Goal: Information Seeking & Learning: Learn about a topic

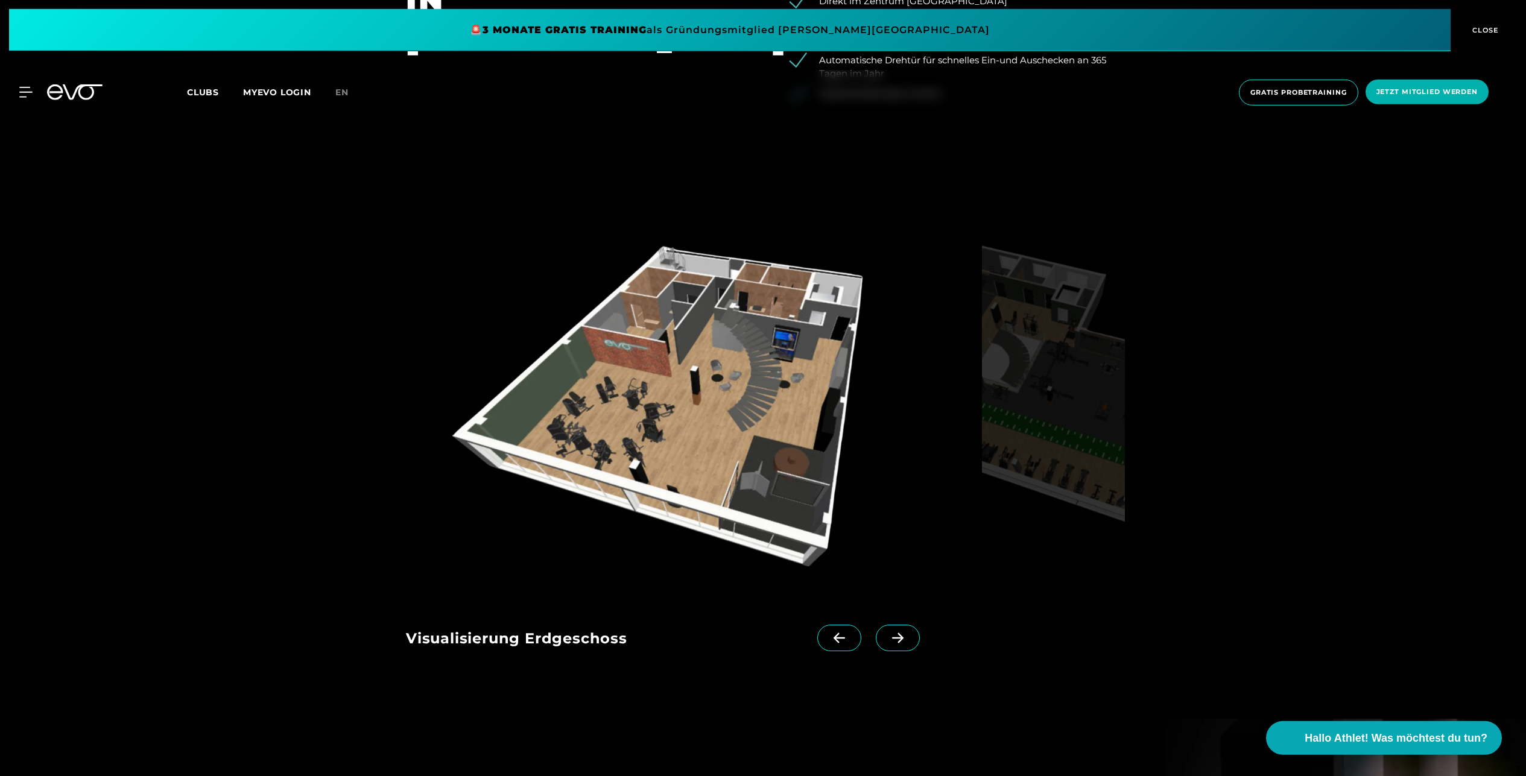
scroll to position [1694, 0]
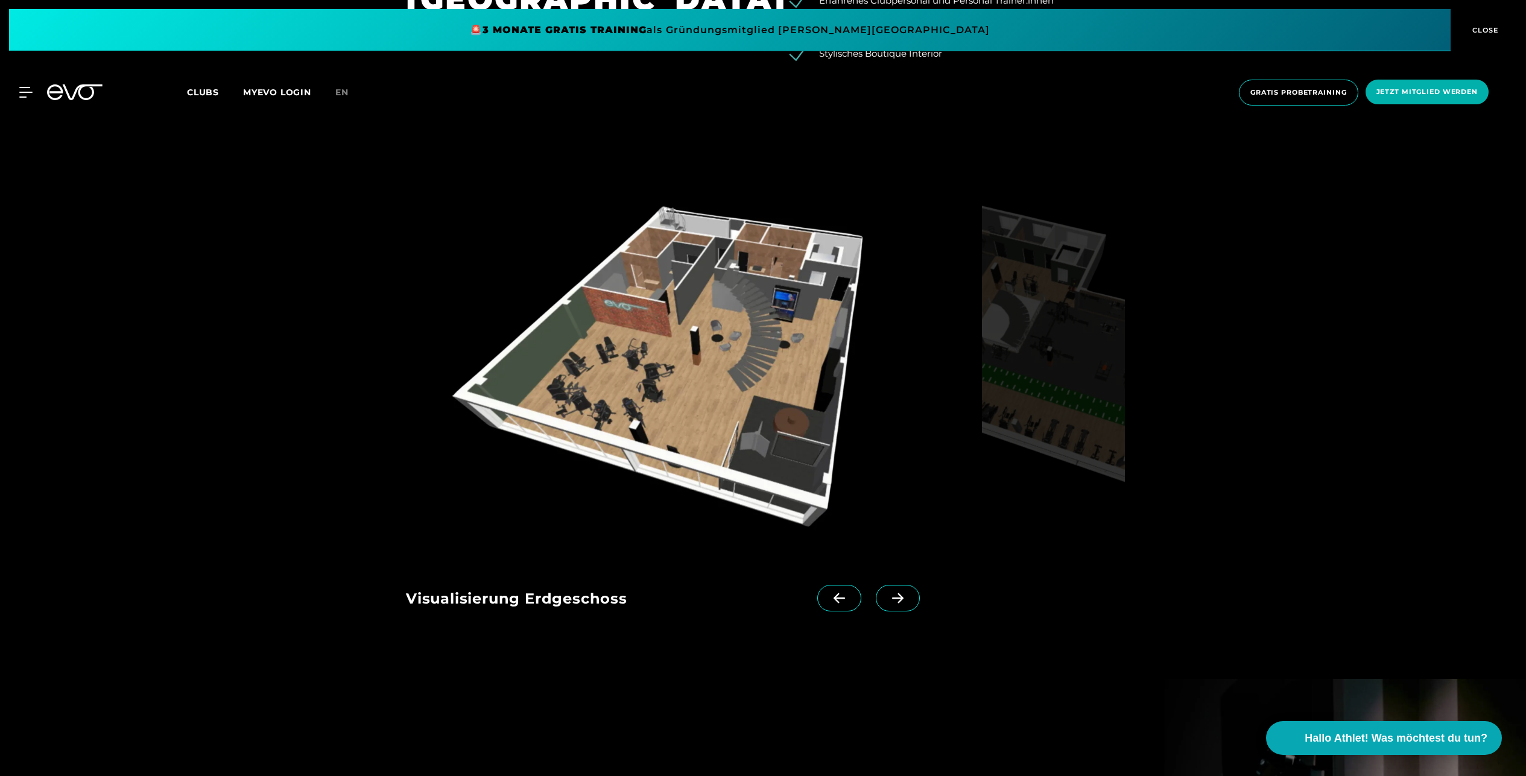
click at [890, 597] on icon at bounding box center [897, 598] width 21 height 11
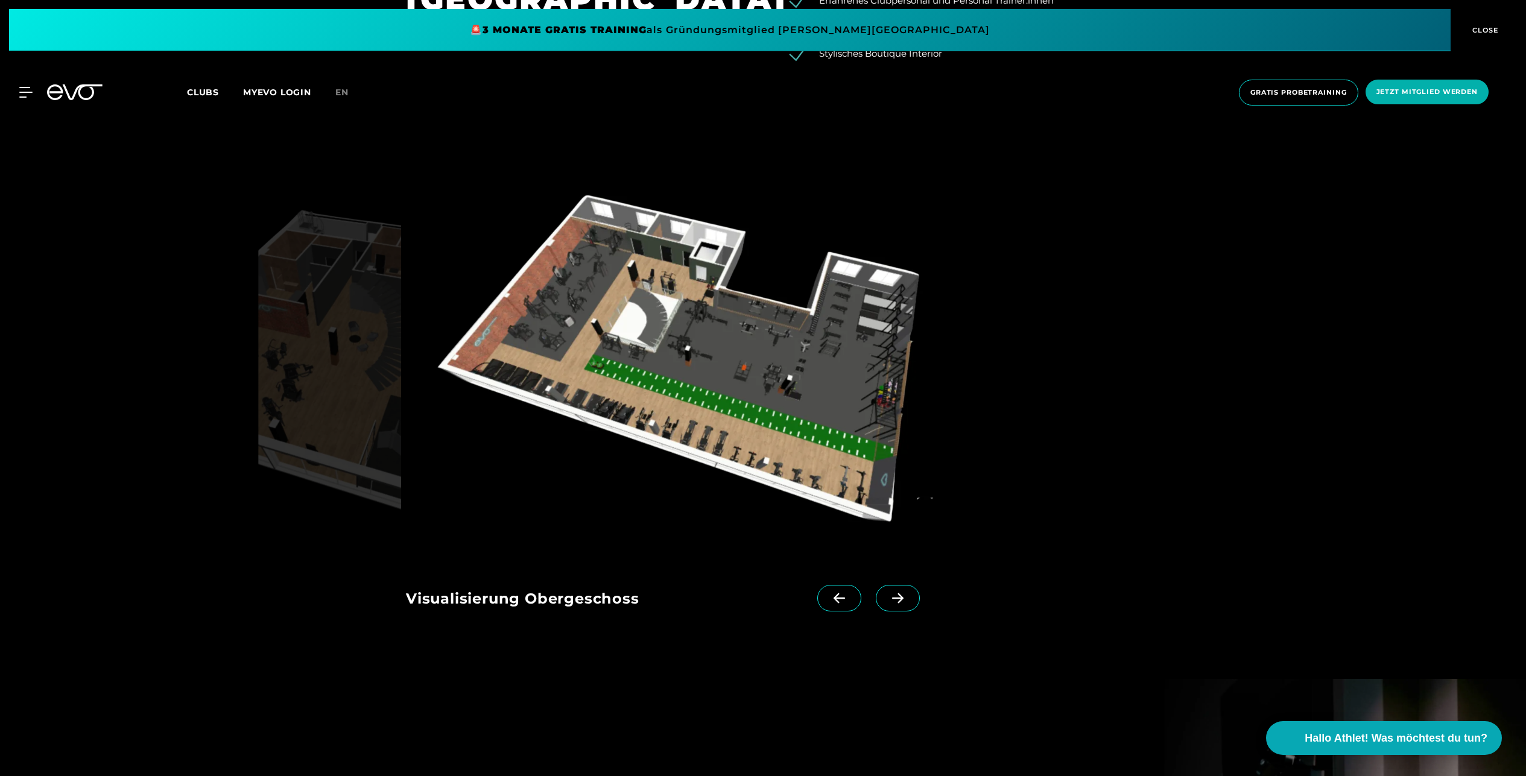
click at [891, 599] on icon at bounding box center [897, 598] width 21 height 11
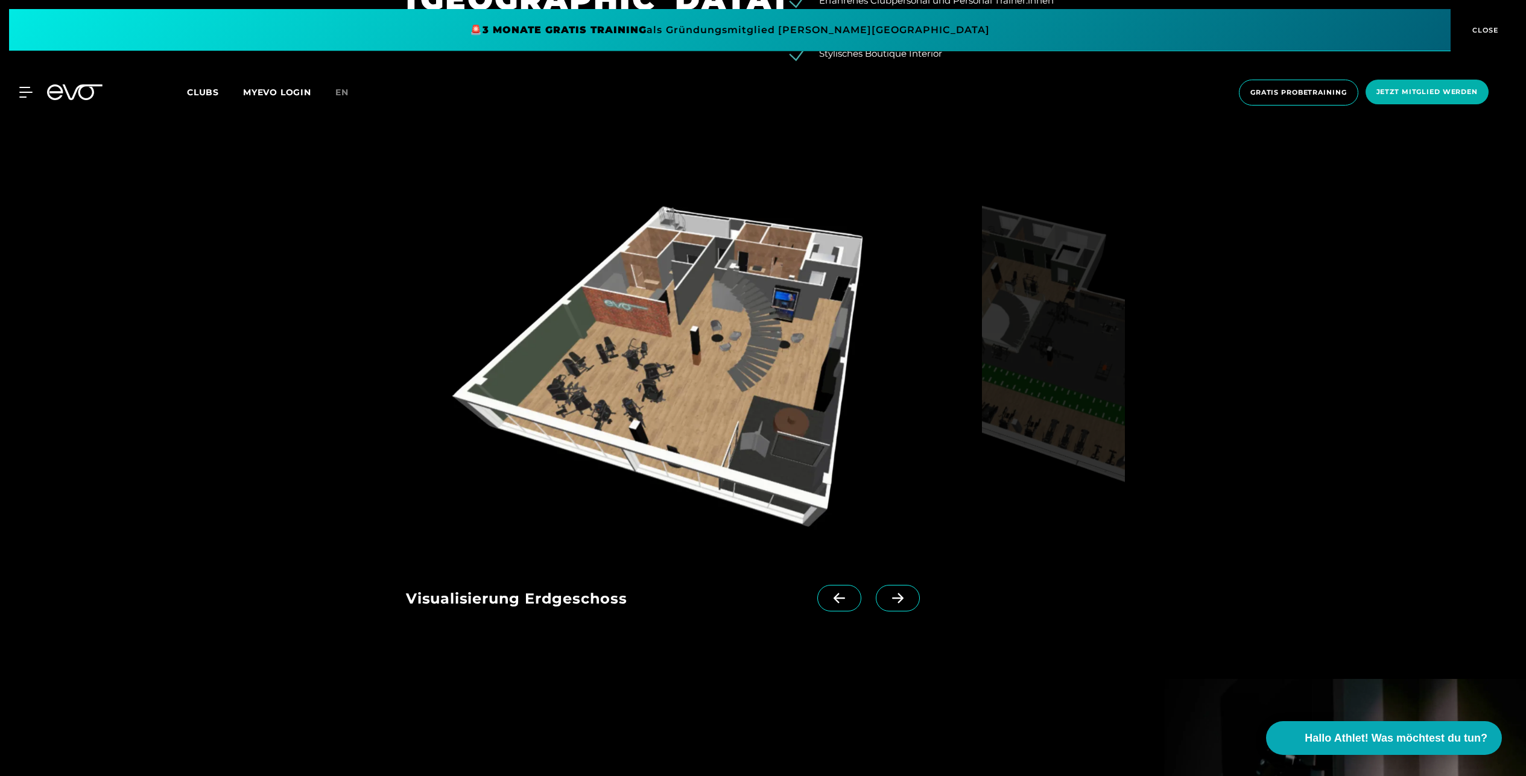
click at [892, 600] on icon at bounding box center [897, 598] width 21 height 11
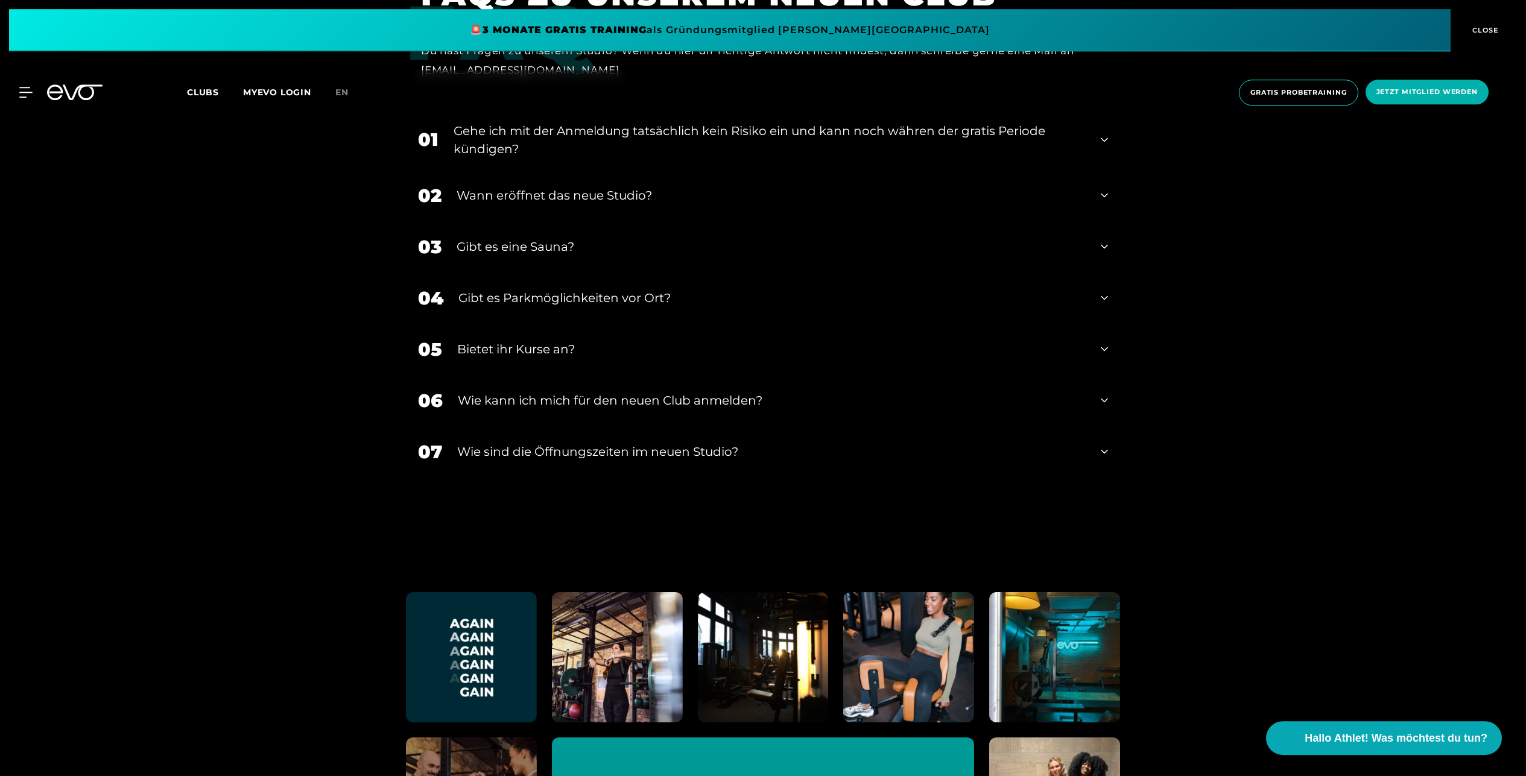
scroll to position [3012, 0]
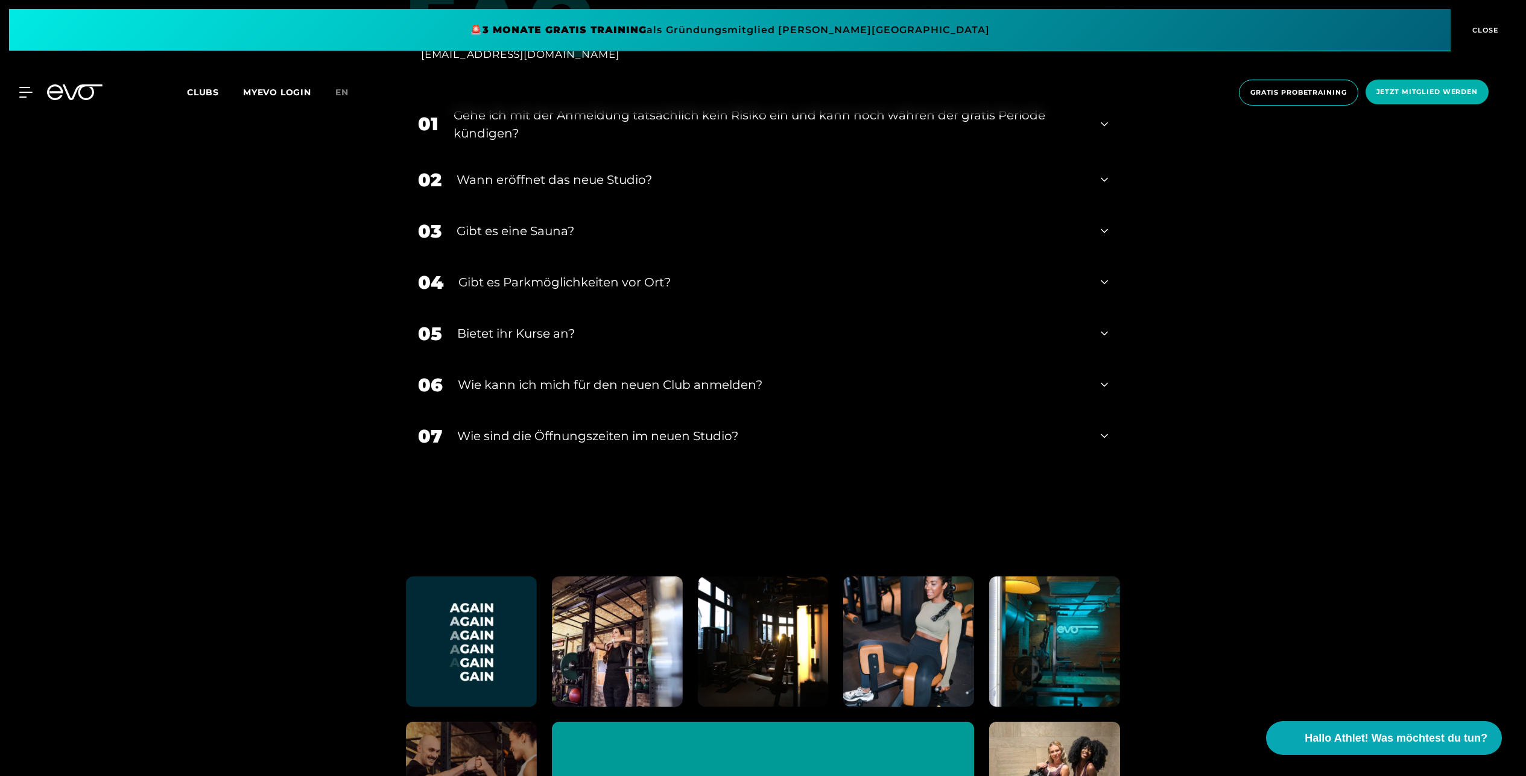
click at [868, 433] on div "​Wie sind die Öffnungszeiten im neuen Studio?" at bounding box center [771, 436] width 629 height 18
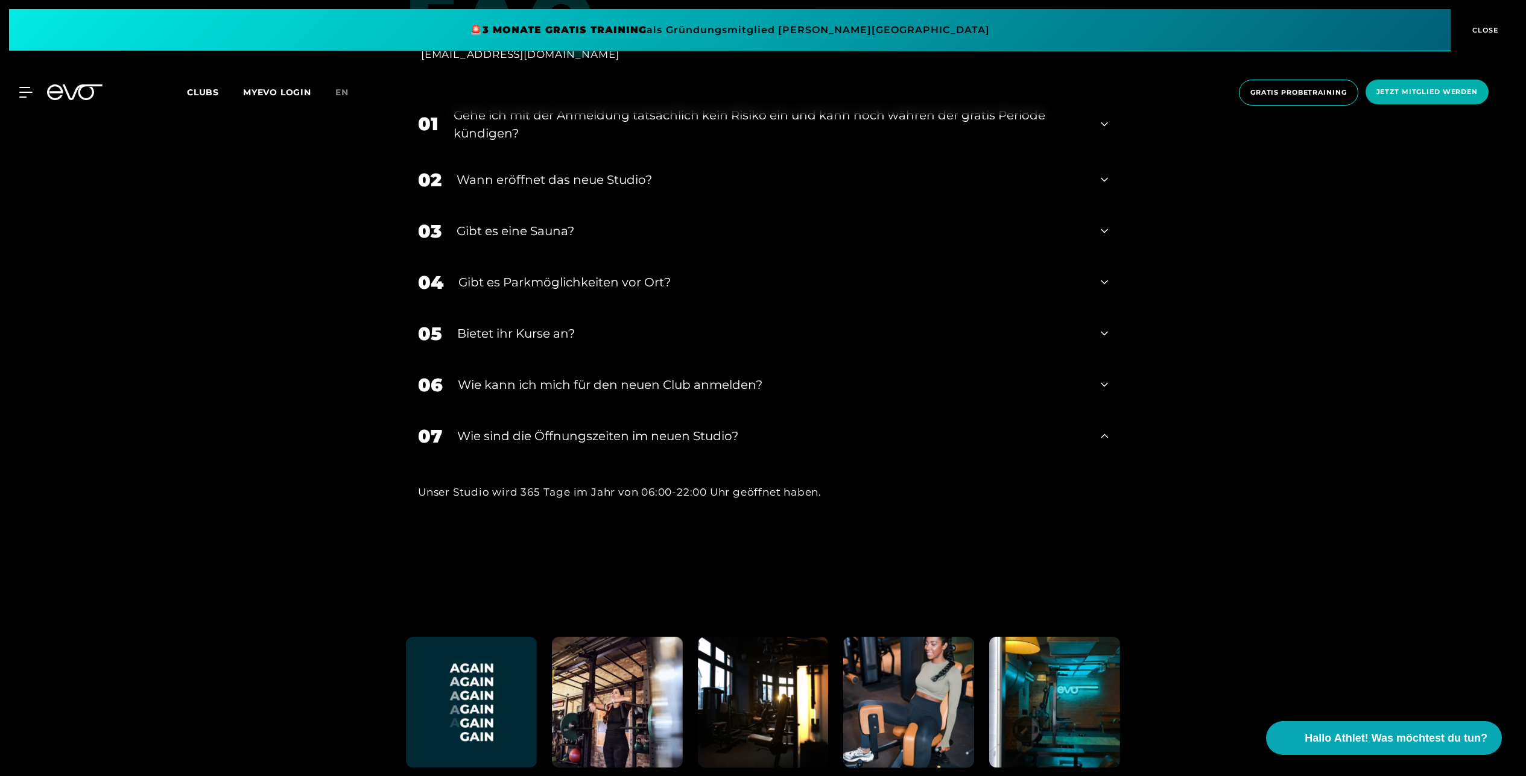
click at [749, 345] on div "05 Bietet ihr [DEMOGRAPHIC_DATA]?" at bounding box center [763, 333] width 714 height 51
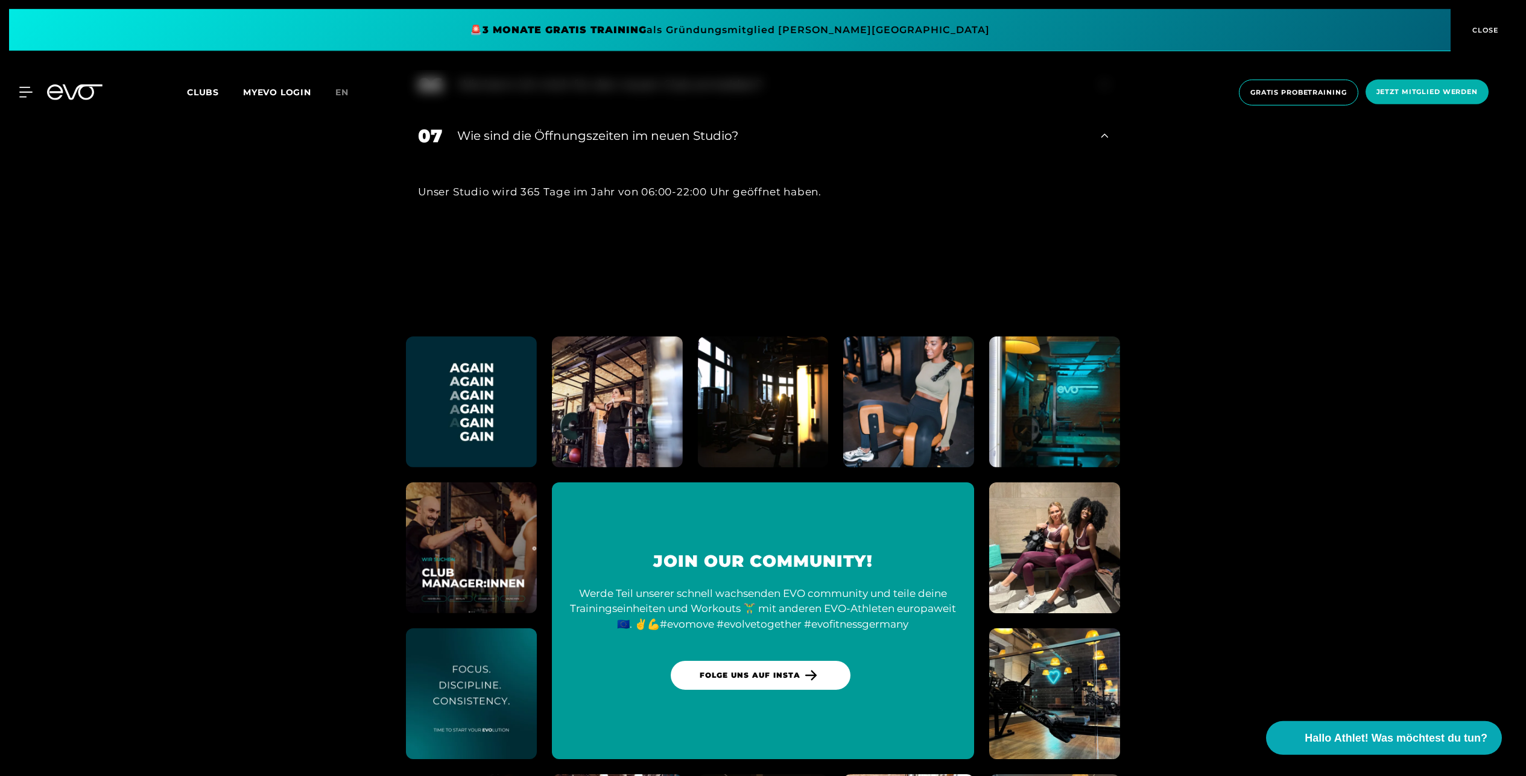
scroll to position [3451, 0]
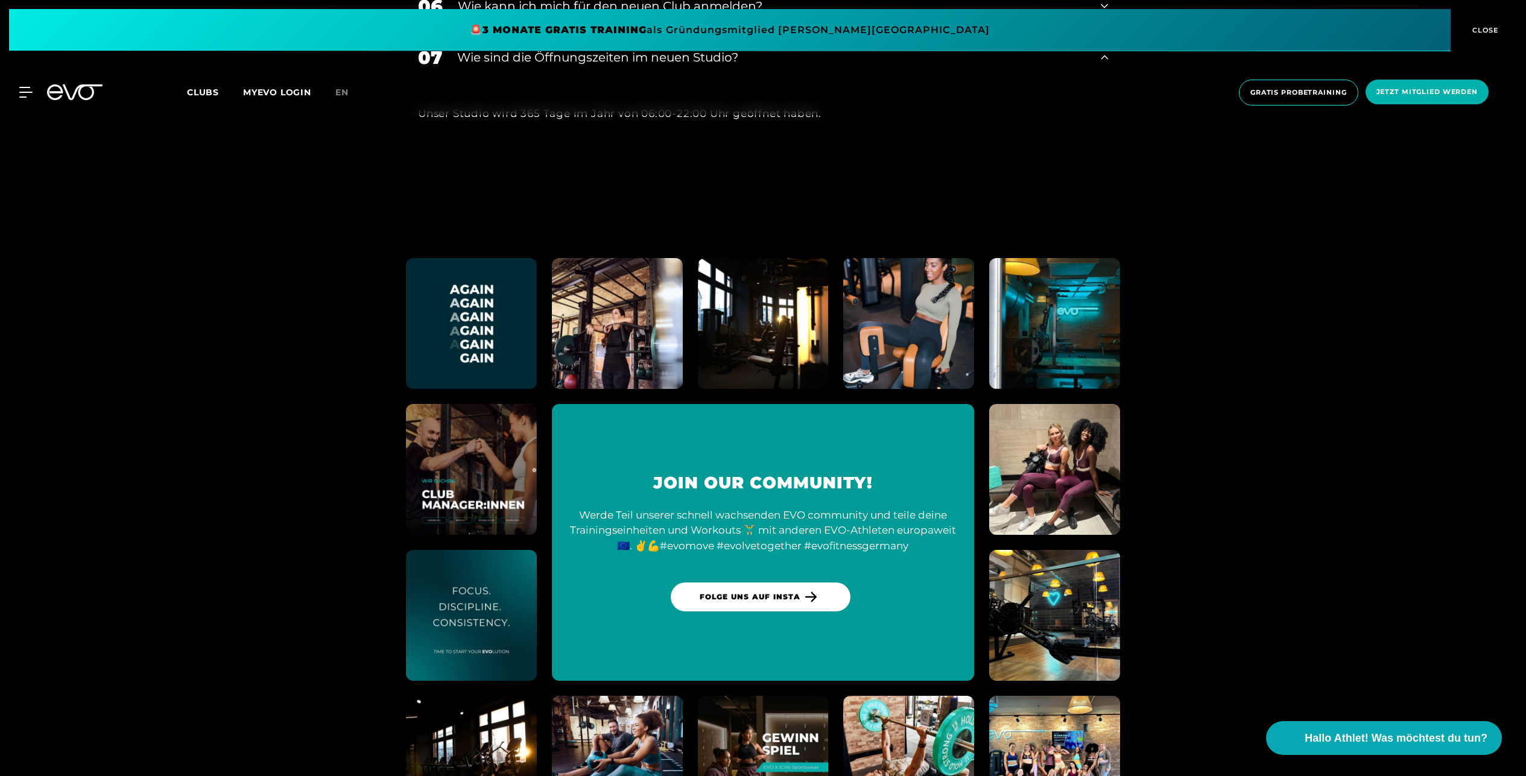
click at [609, 348] on img at bounding box center [617, 324] width 144 height 144
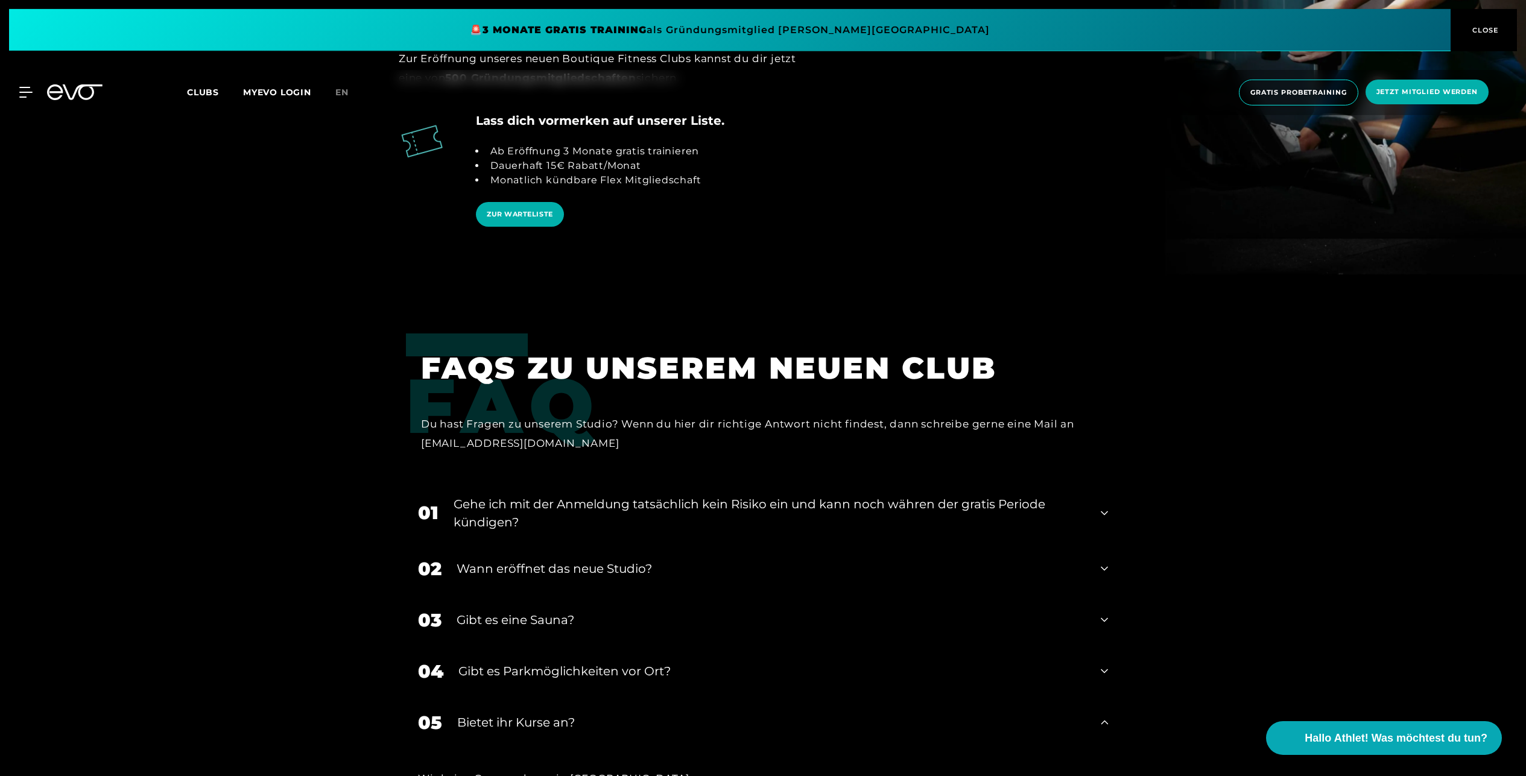
scroll to position [2730, 0]
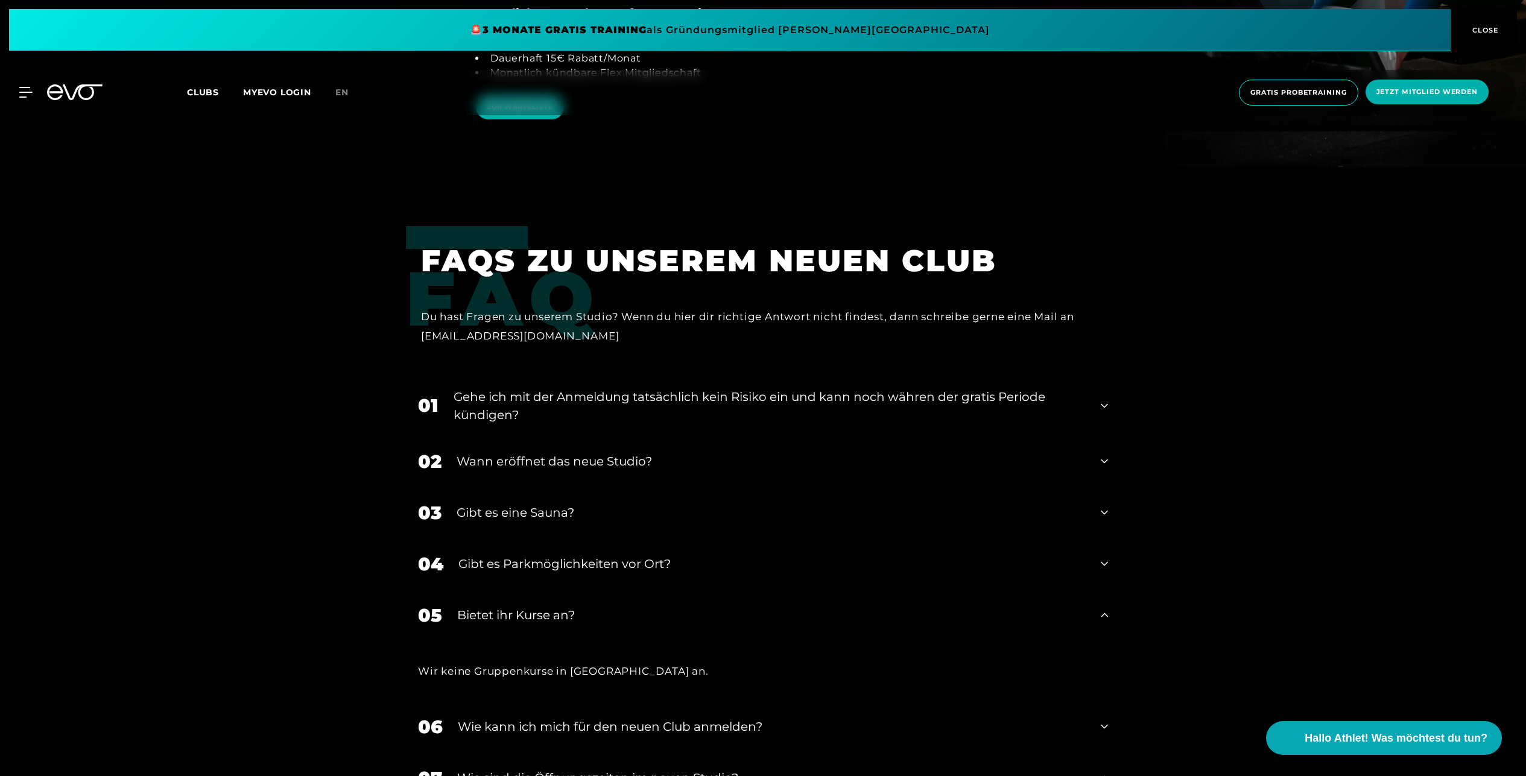
click at [667, 563] on div "Gibt es Parkmöglichkeiten vor Ort?" at bounding box center [772, 564] width 627 height 18
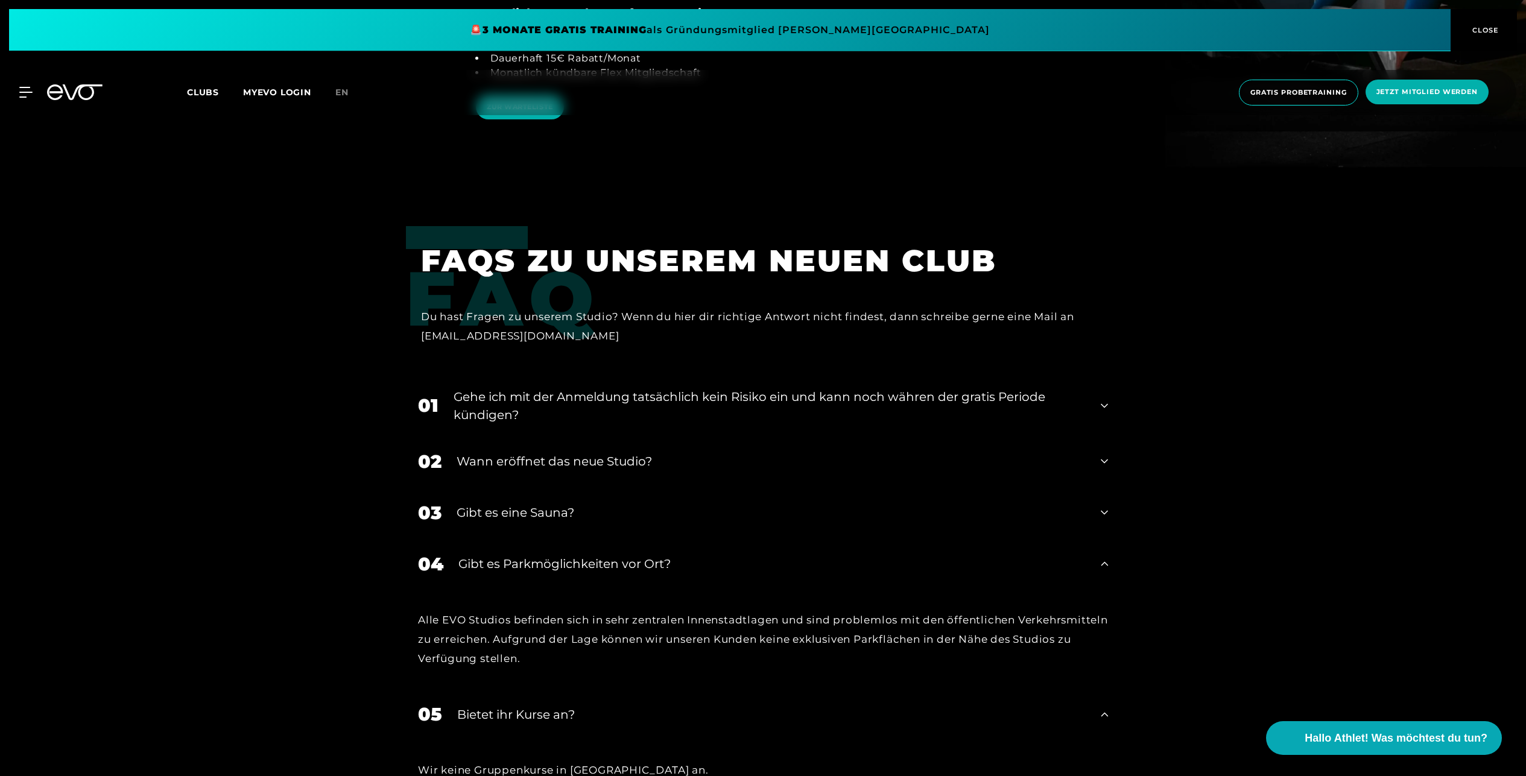
click at [614, 507] on div "Gibt es eine Sauna?" at bounding box center [771, 513] width 629 height 18
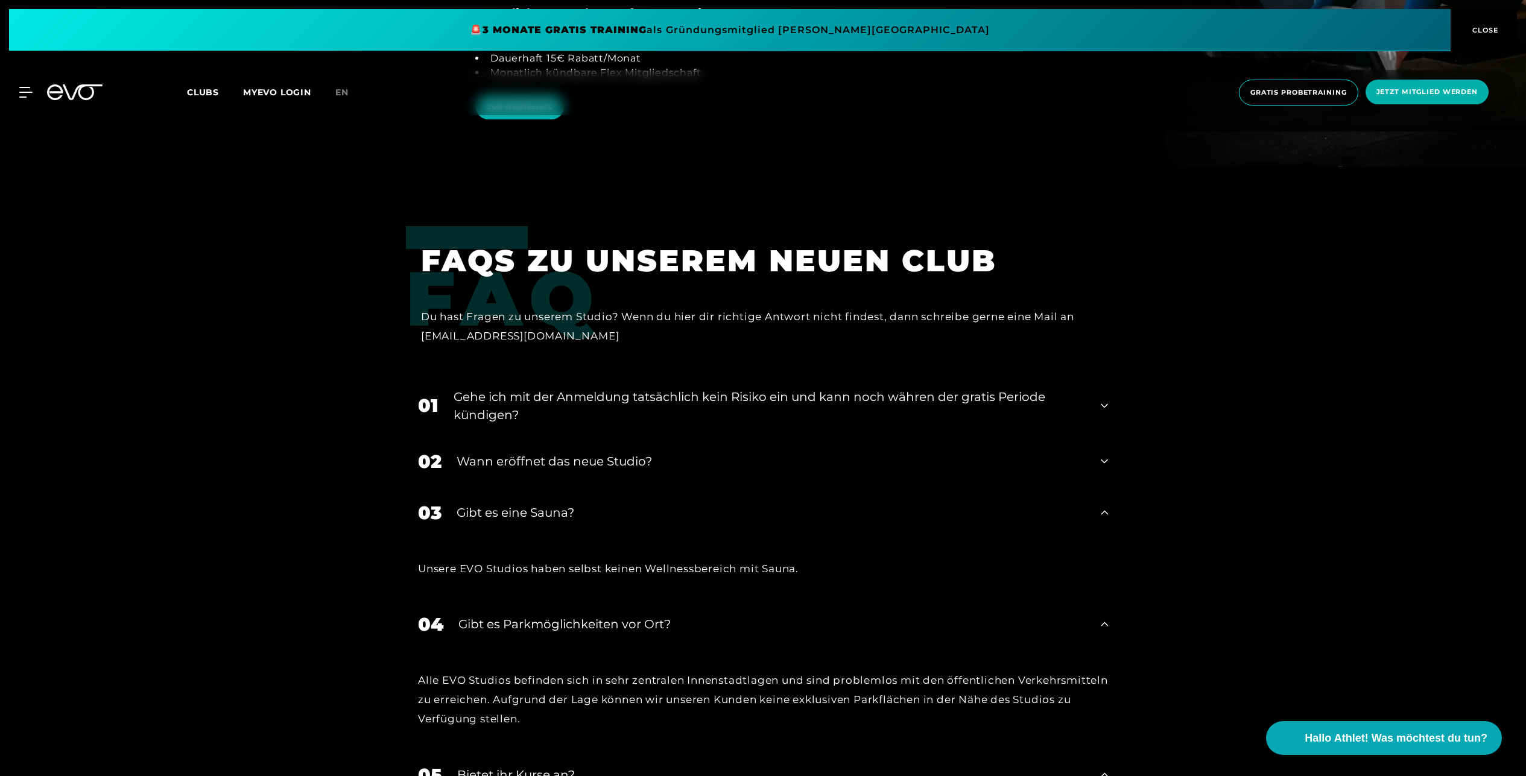
click at [592, 475] on div "02 Wann eröffnet das neue Studio?" at bounding box center [763, 461] width 714 height 51
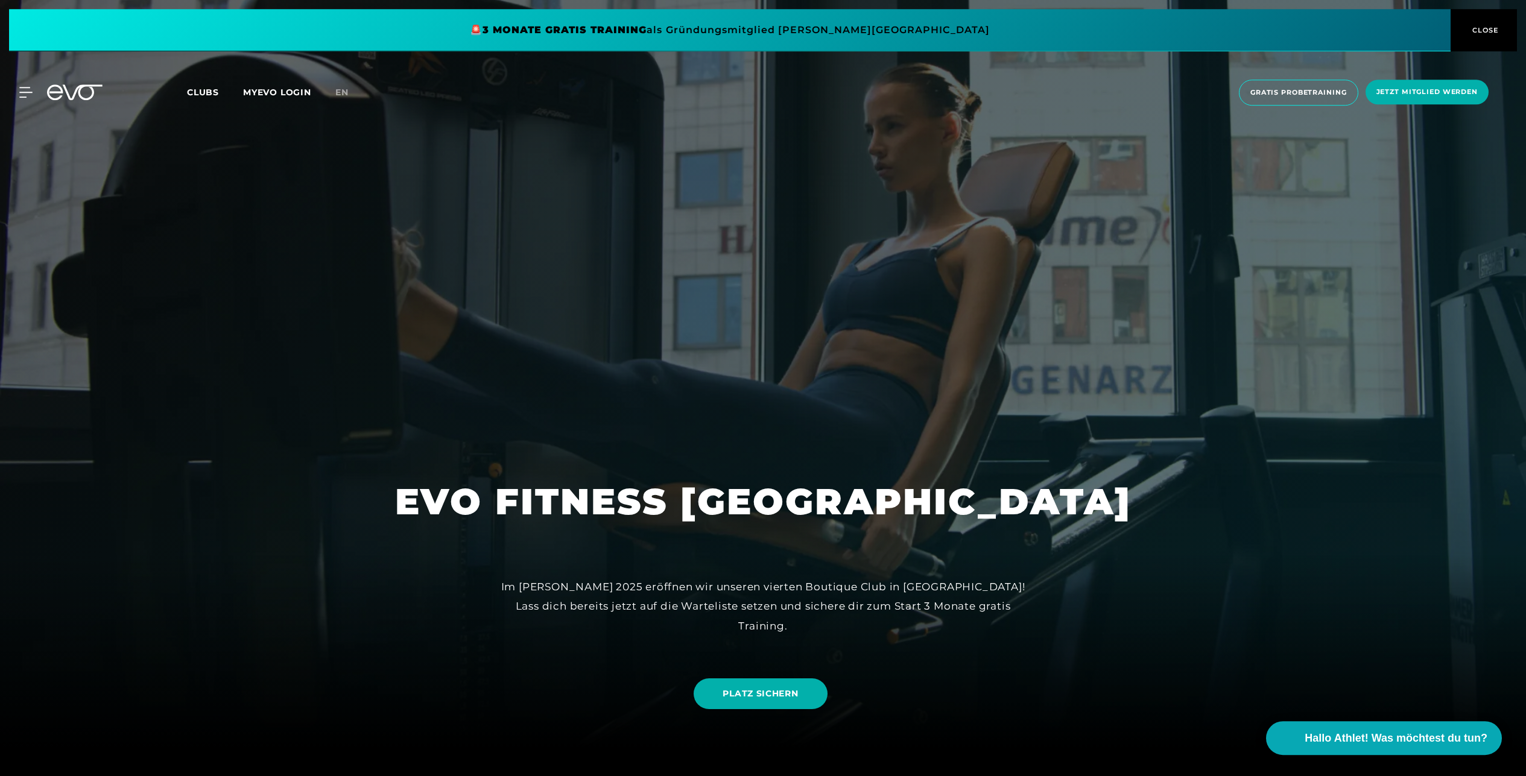
scroll to position [63, 0]
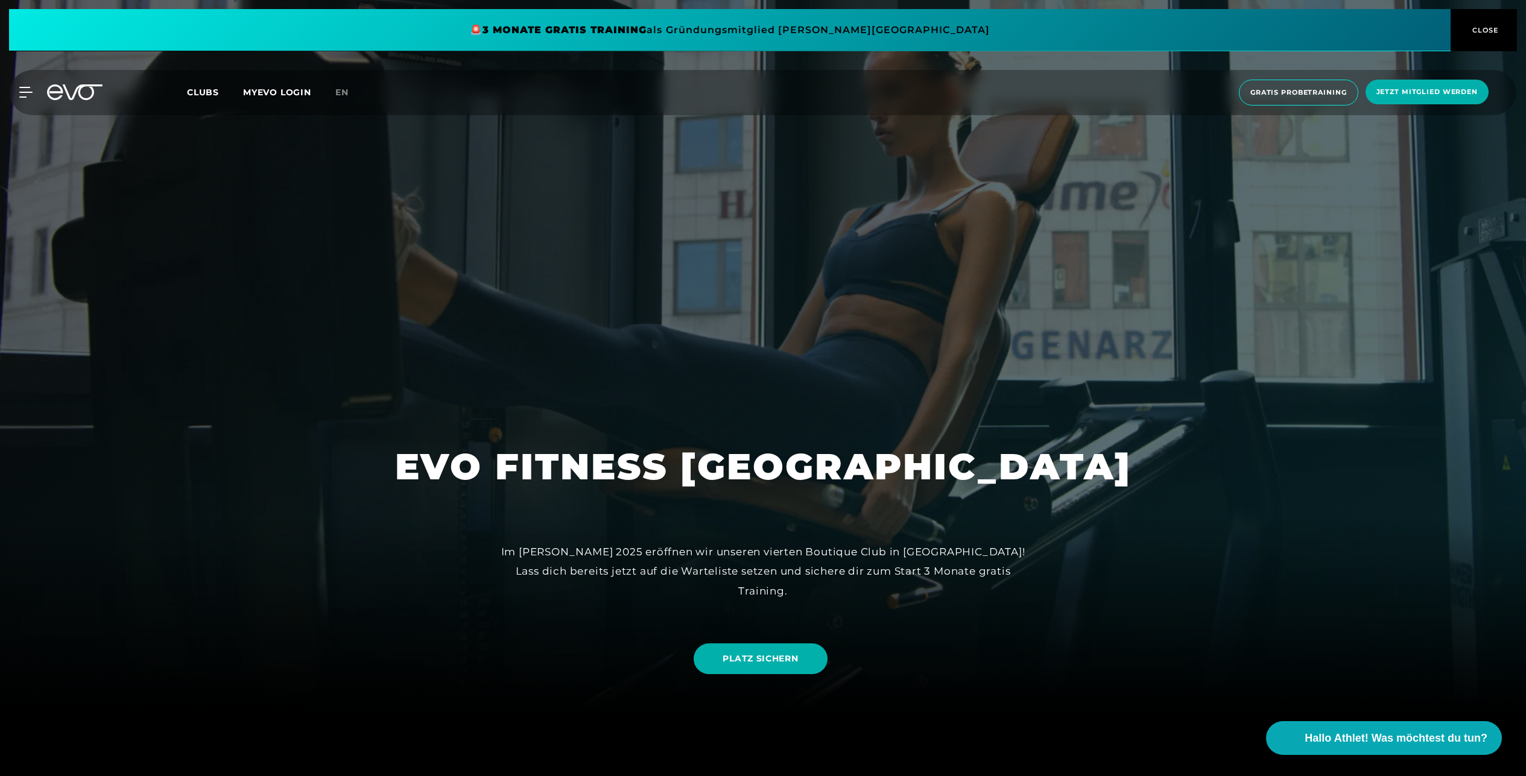
click at [199, 95] on span "Clubs" at bounding box center [203, 92] width 32 height 11
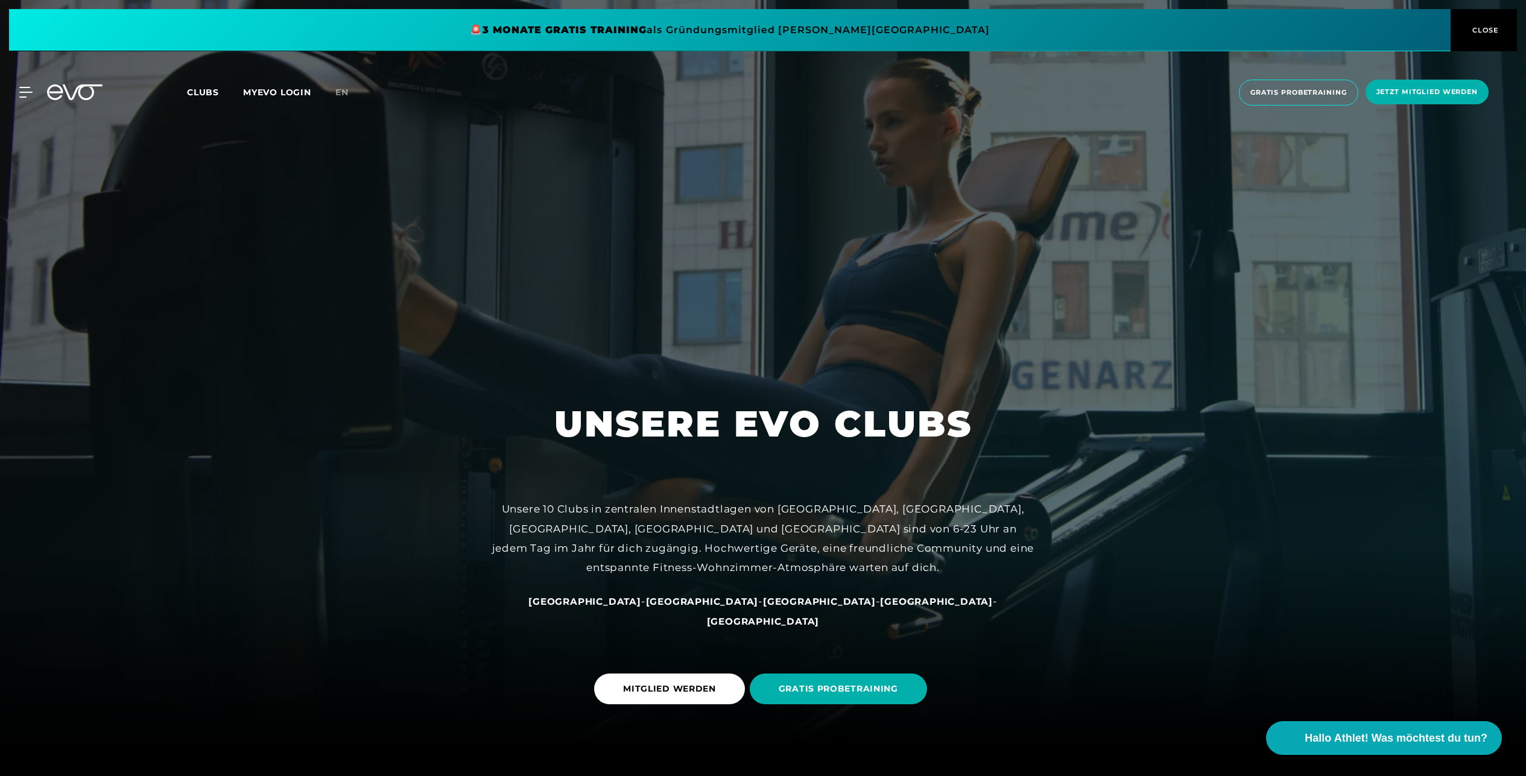
scroll to position [125, 0]
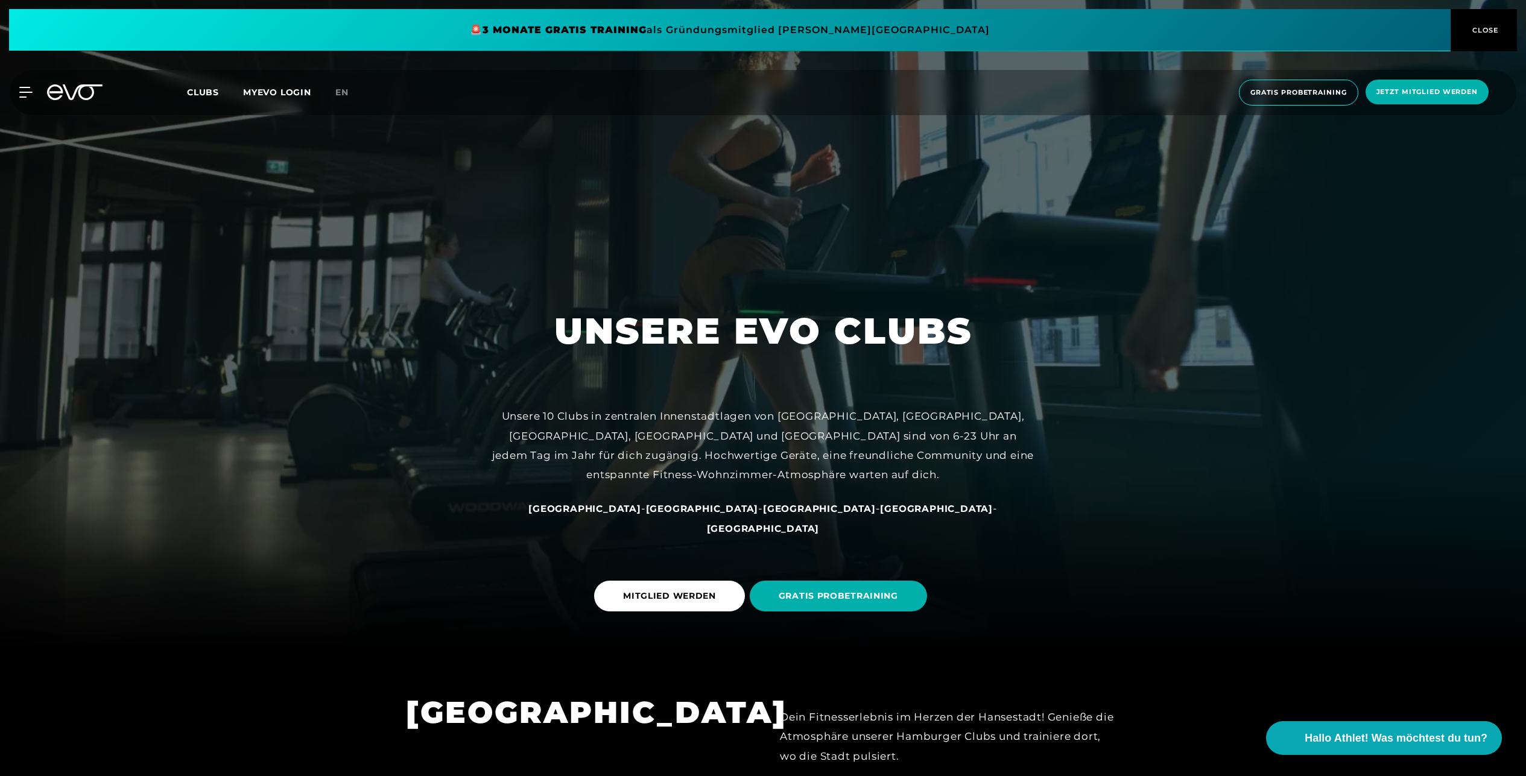
click at [676, 515] on span "[GEOGRAPHIC_DATA]" at bounding box center [702, 508] width 113 height 11
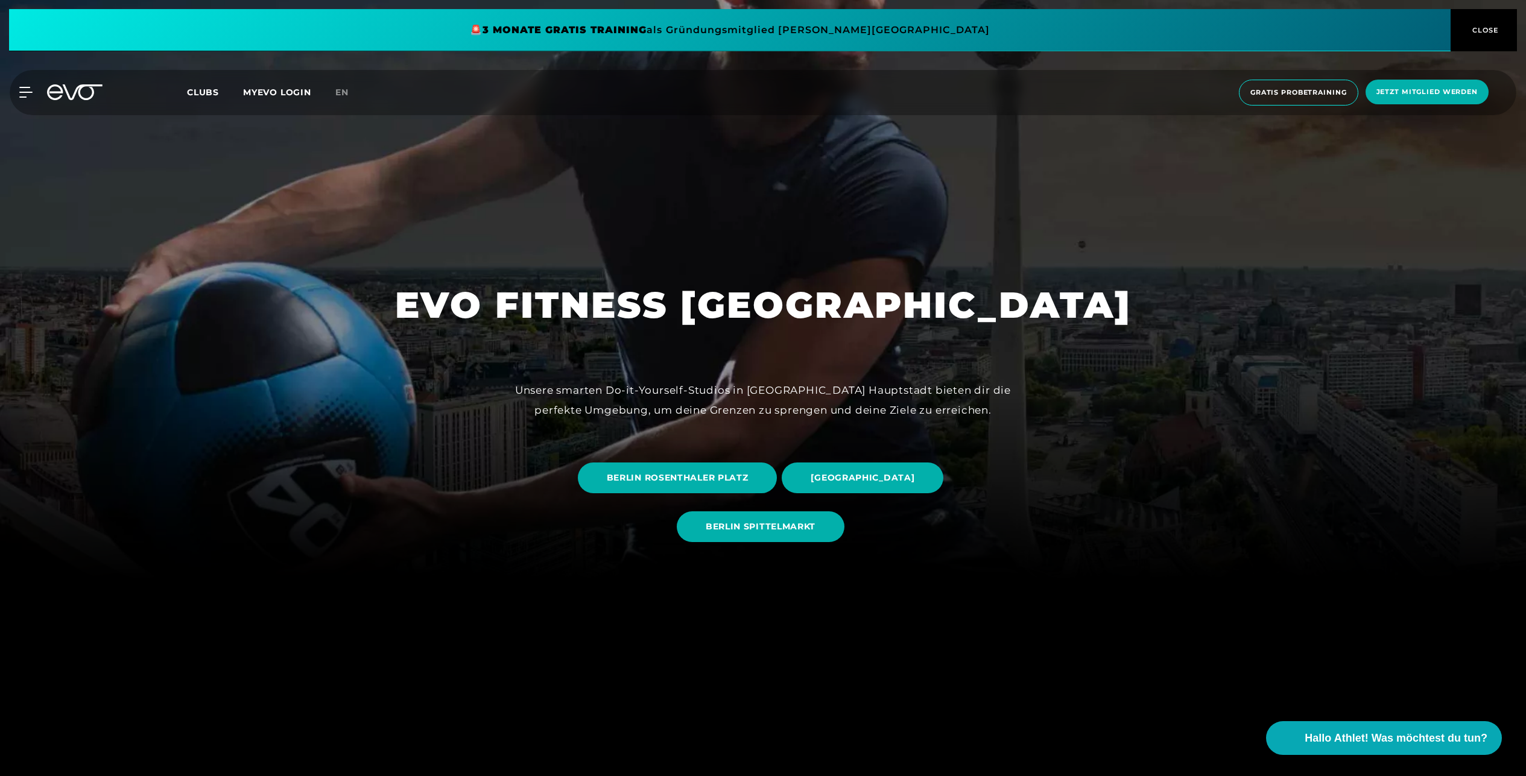
scroll to position [251, 0]
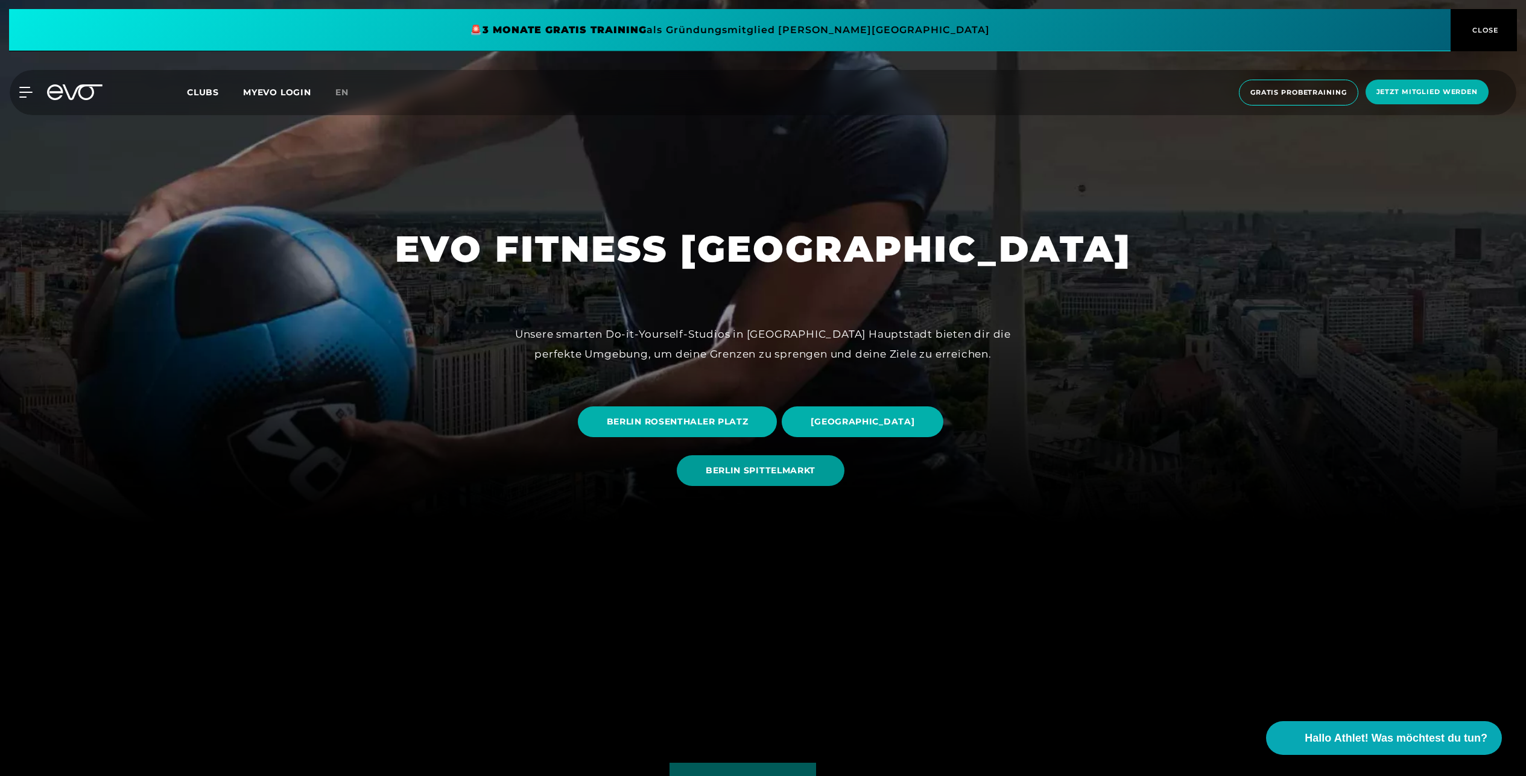
click at [757, 479] on span "BERLIN SPITTELMARKT" at bounding box center [761, 471] width 168 height 31
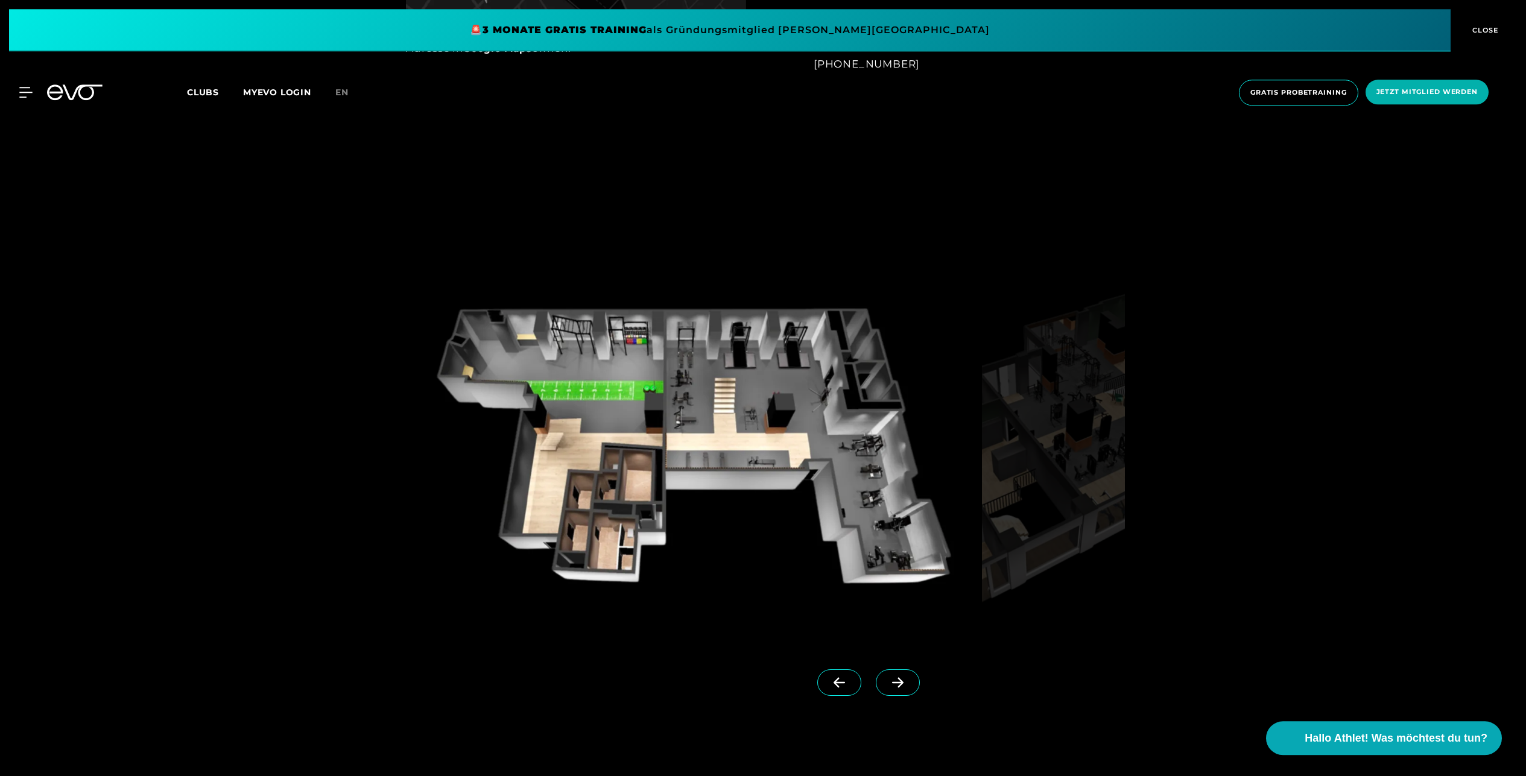
scroll to position [1380, 0]
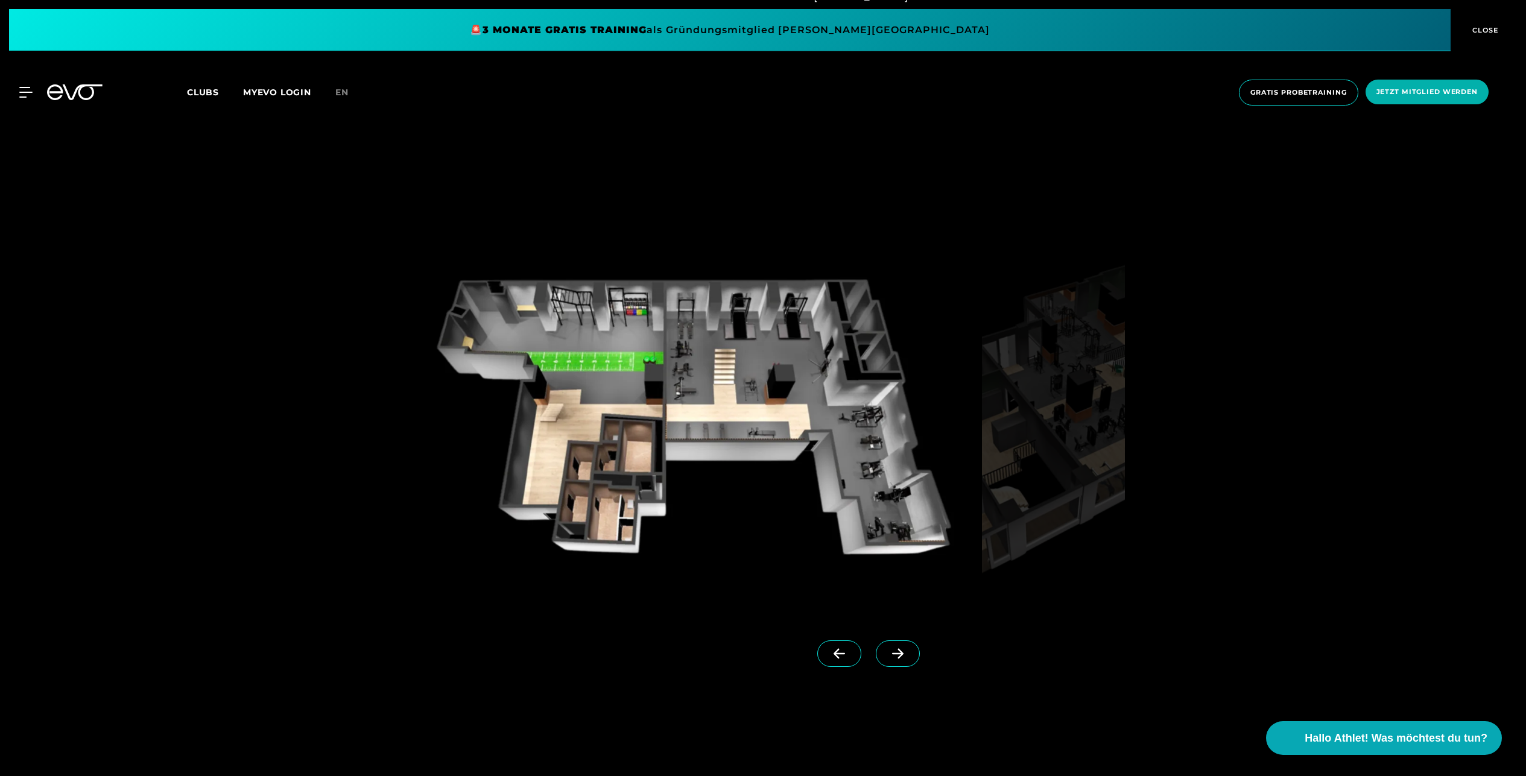
click at [890, 657] on icon at bounding box center [897, 654] width 21 height 11
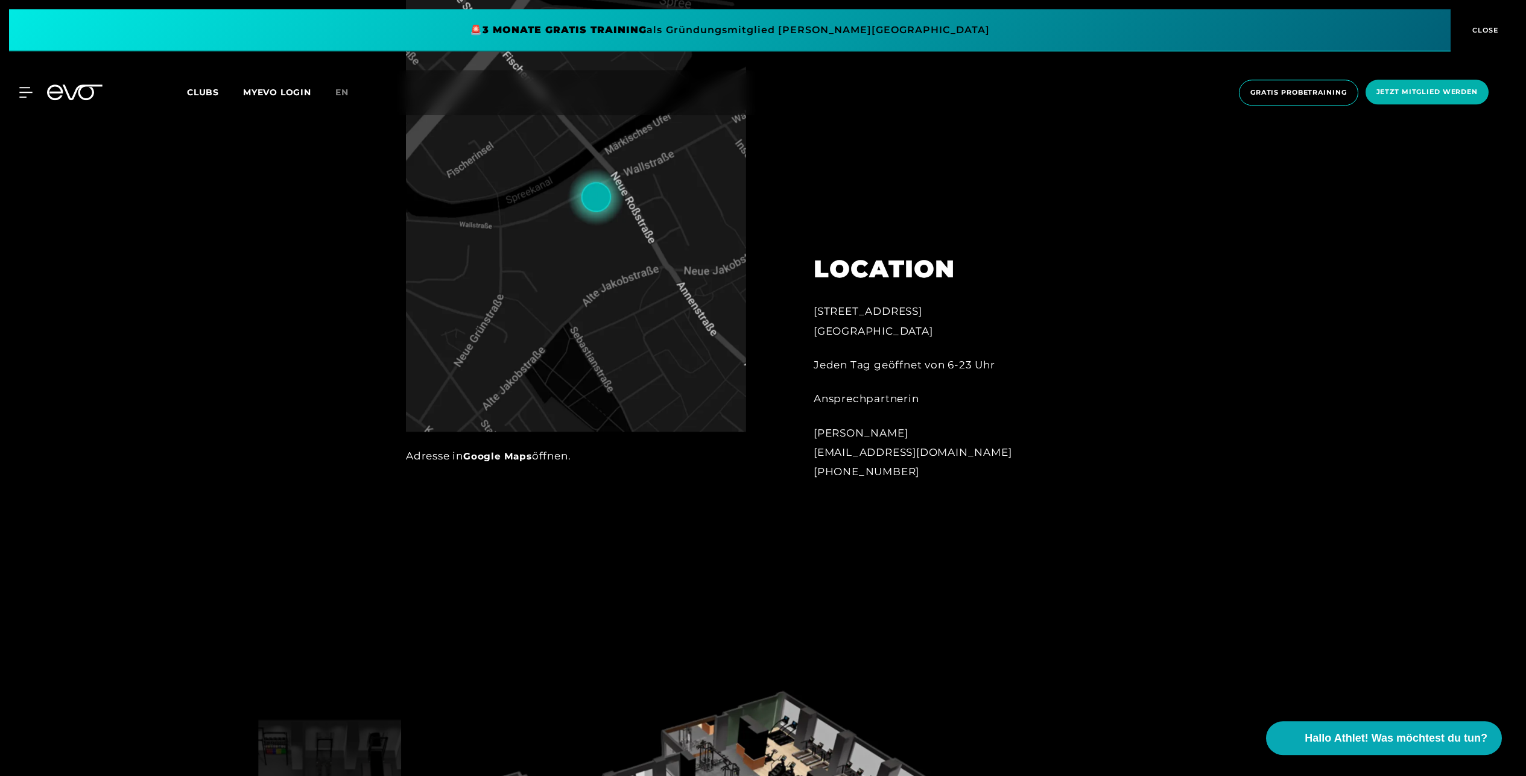
scroll to position [941, 0]
click at [189, 95] on span "Clubs" at bounding box center [203, 92] width 32 height 11
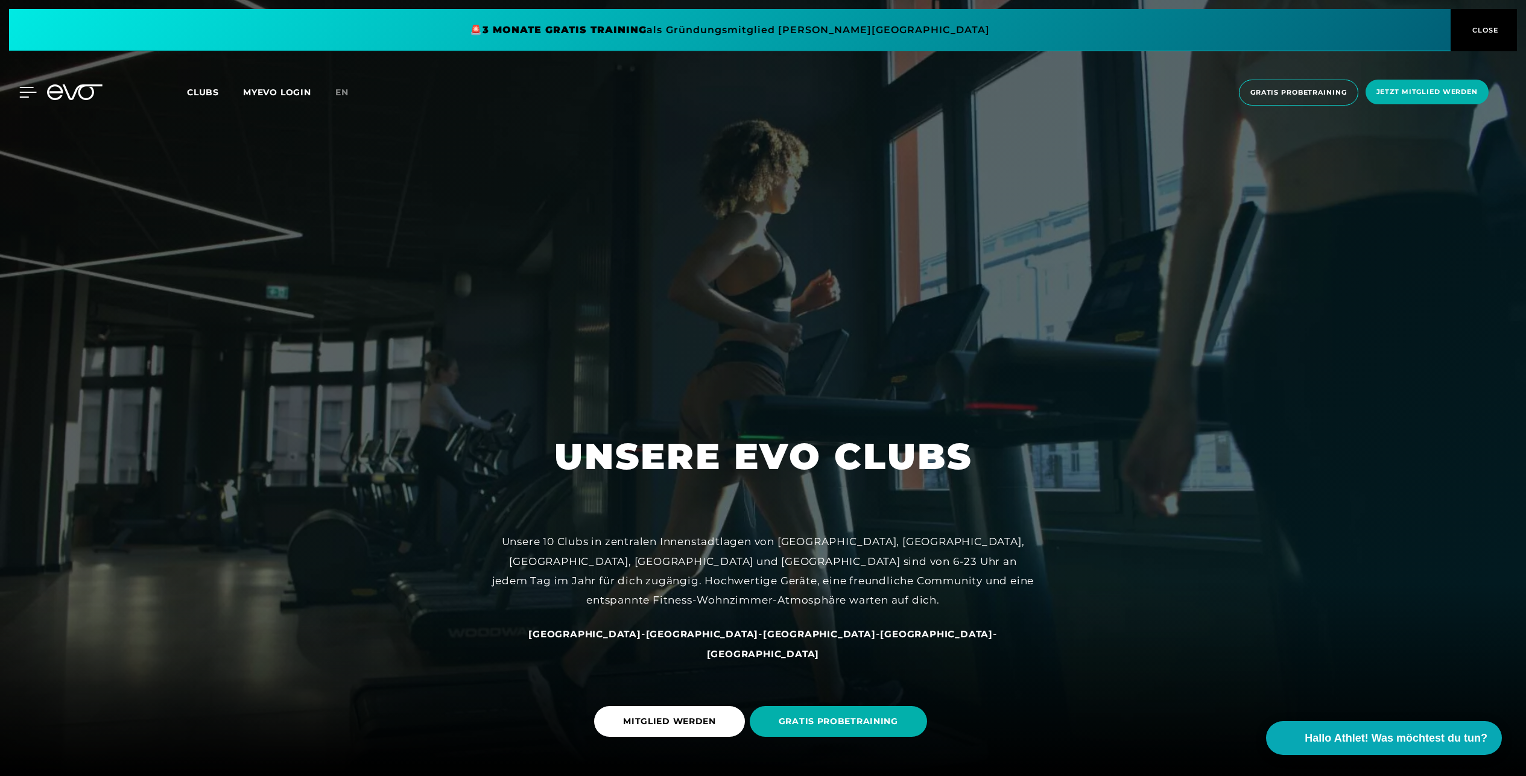
click at [31, 96] on icon at bounding box center [27, 92] width 17 height 11
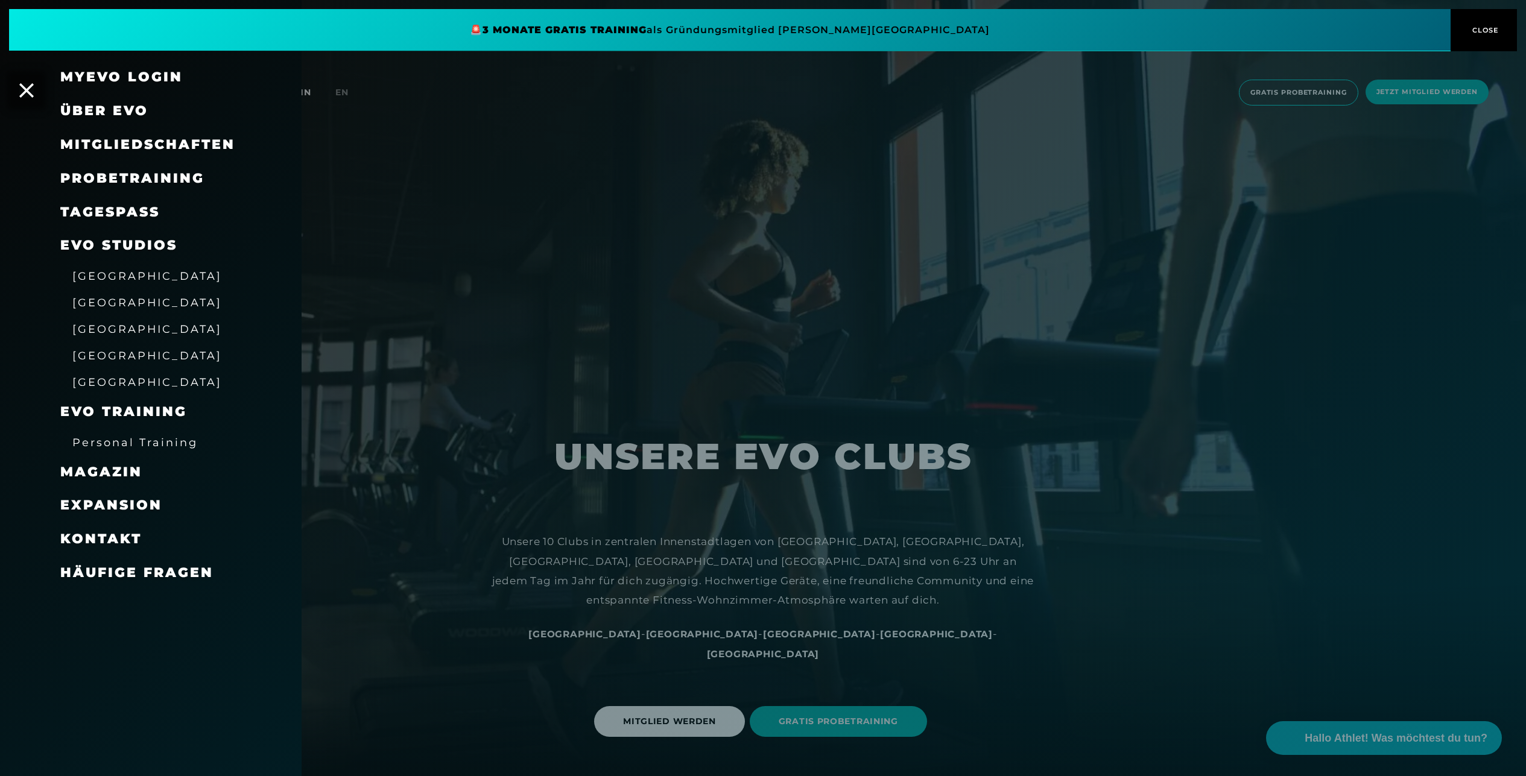
click at [214, 142] on span "Mitgliedschaften" at bounding box center [147, 144] width 175 height 16
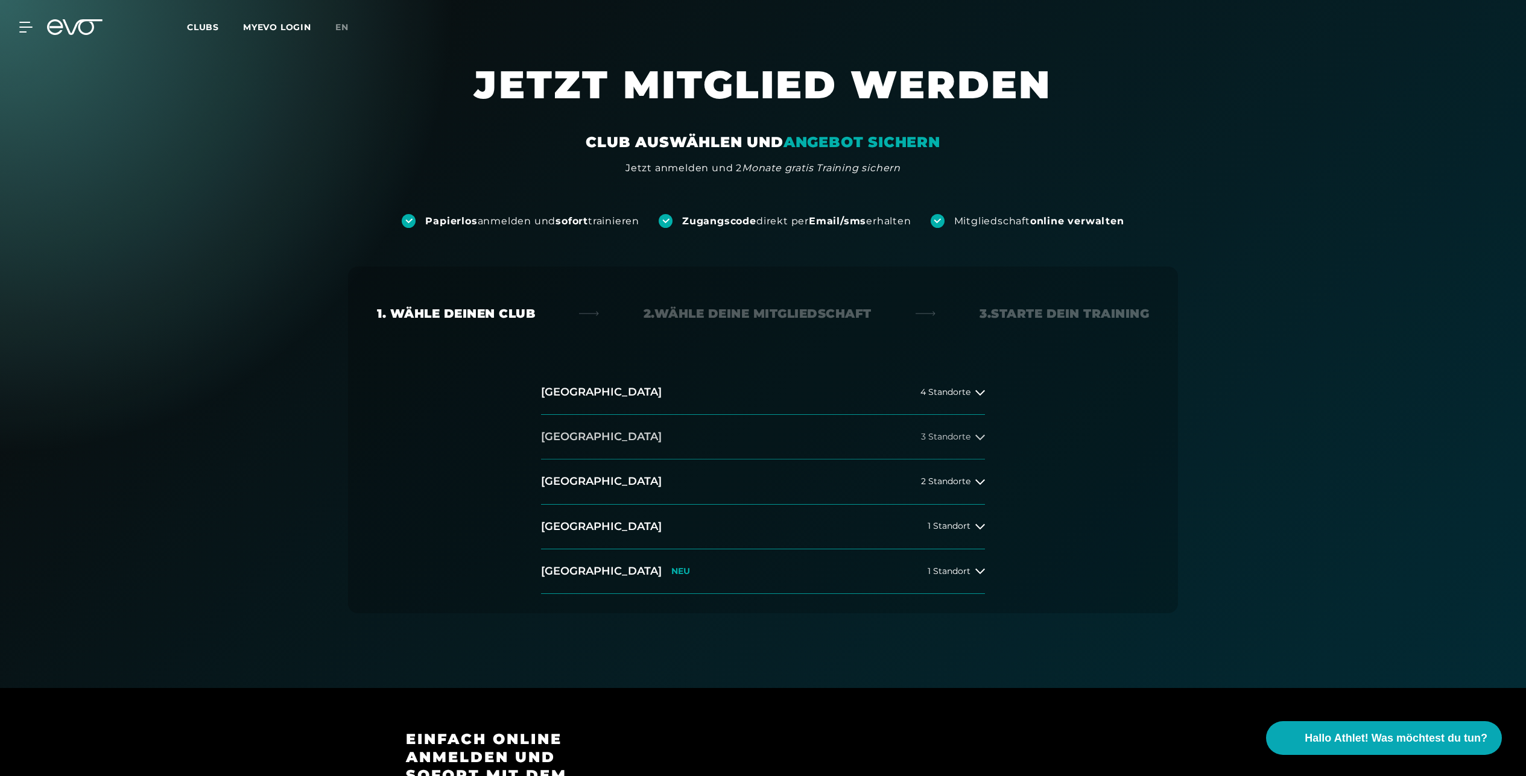
click at [970, 441] on span "3 Standorte" at bounding box center [945, 437] width 49 height 9
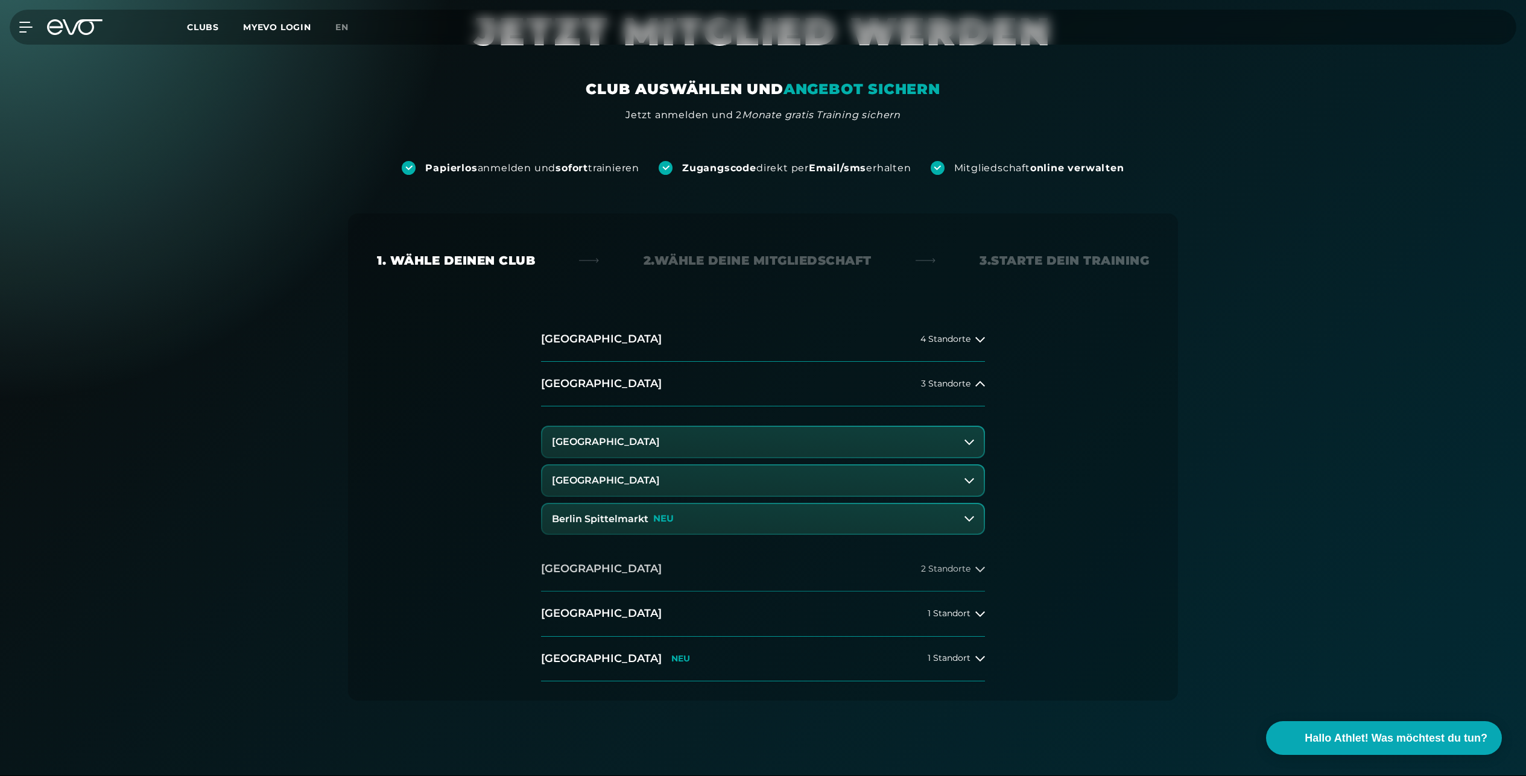
scroll to position [63, 0]
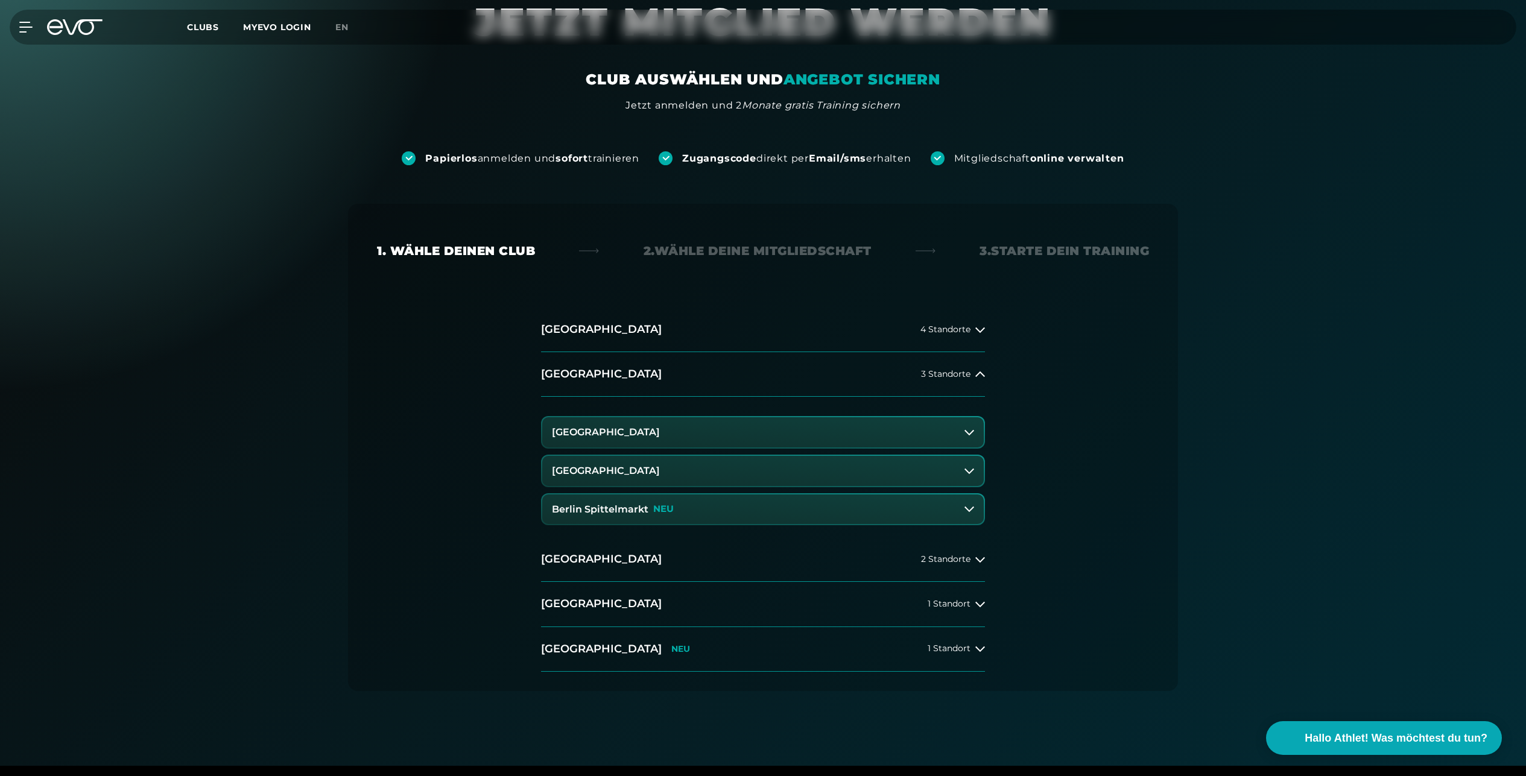
click at [941, 512] on button "Berlin Spittelmarkt NEU" at bounding box center [763, 510] width 442 height 30
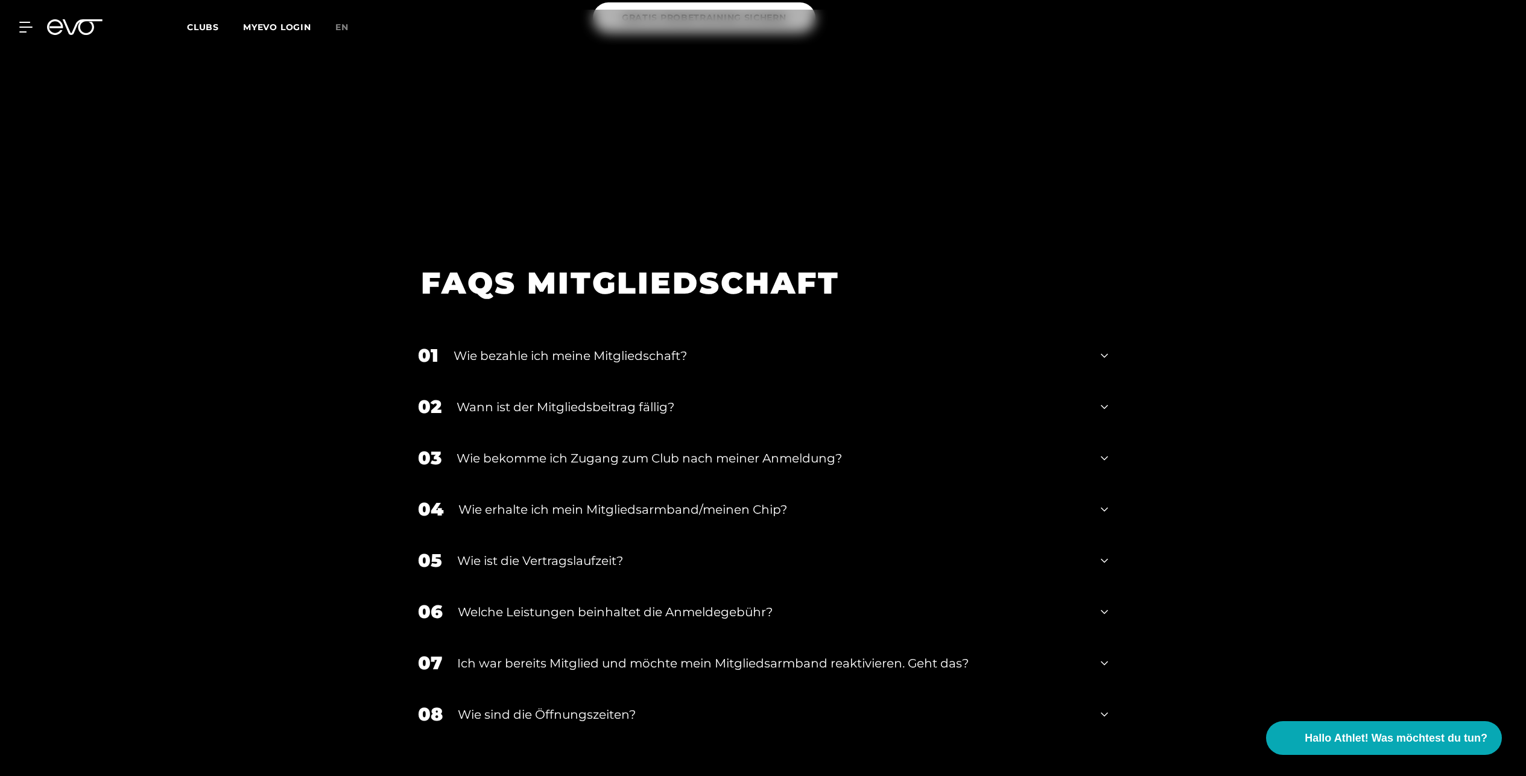
scroll to position [1820, 0]
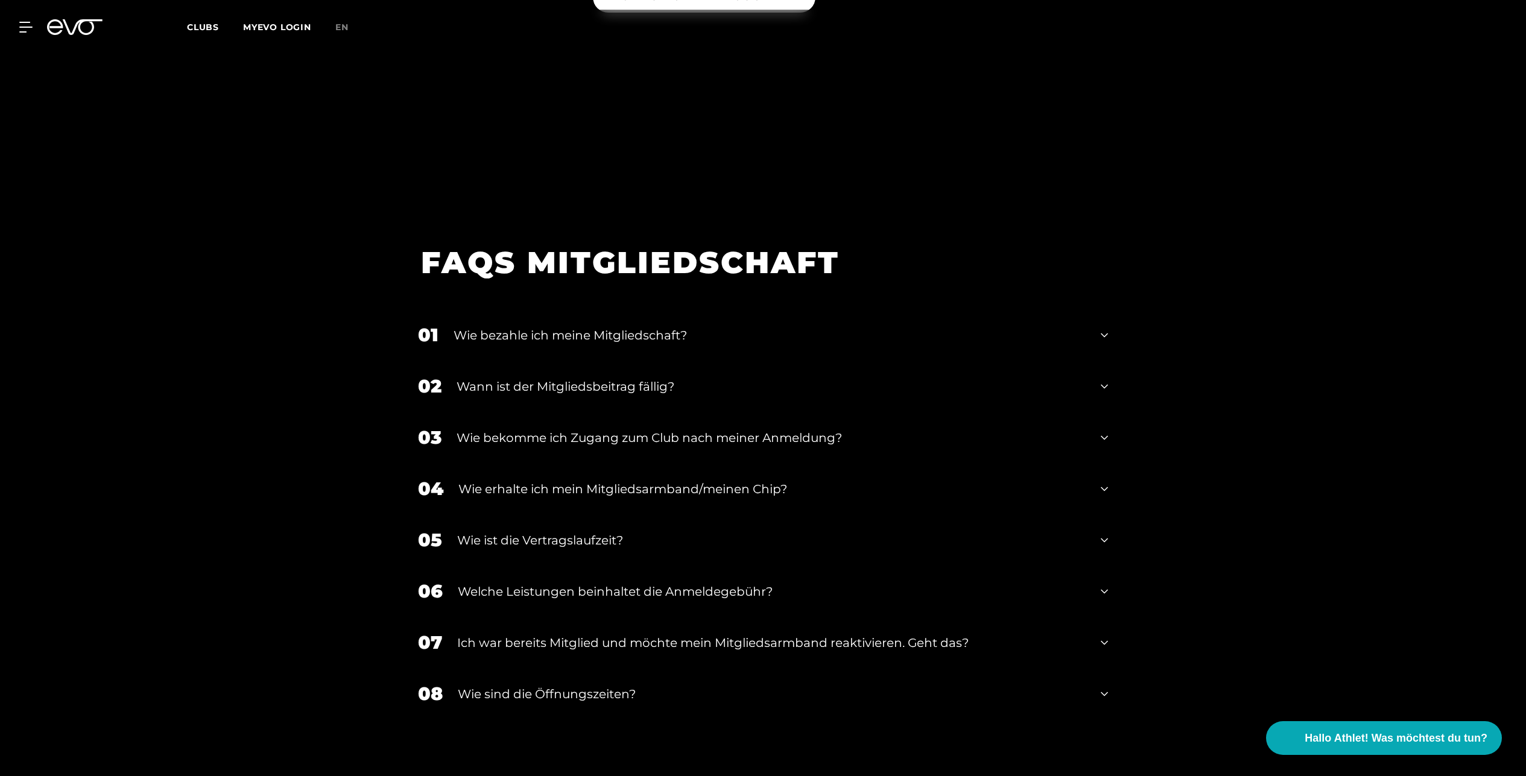
click at [910, 317] on div "01 Wie bezahle ich meine Mitgliedschaft?" at bounding box center [763, 335] width 714 height 51
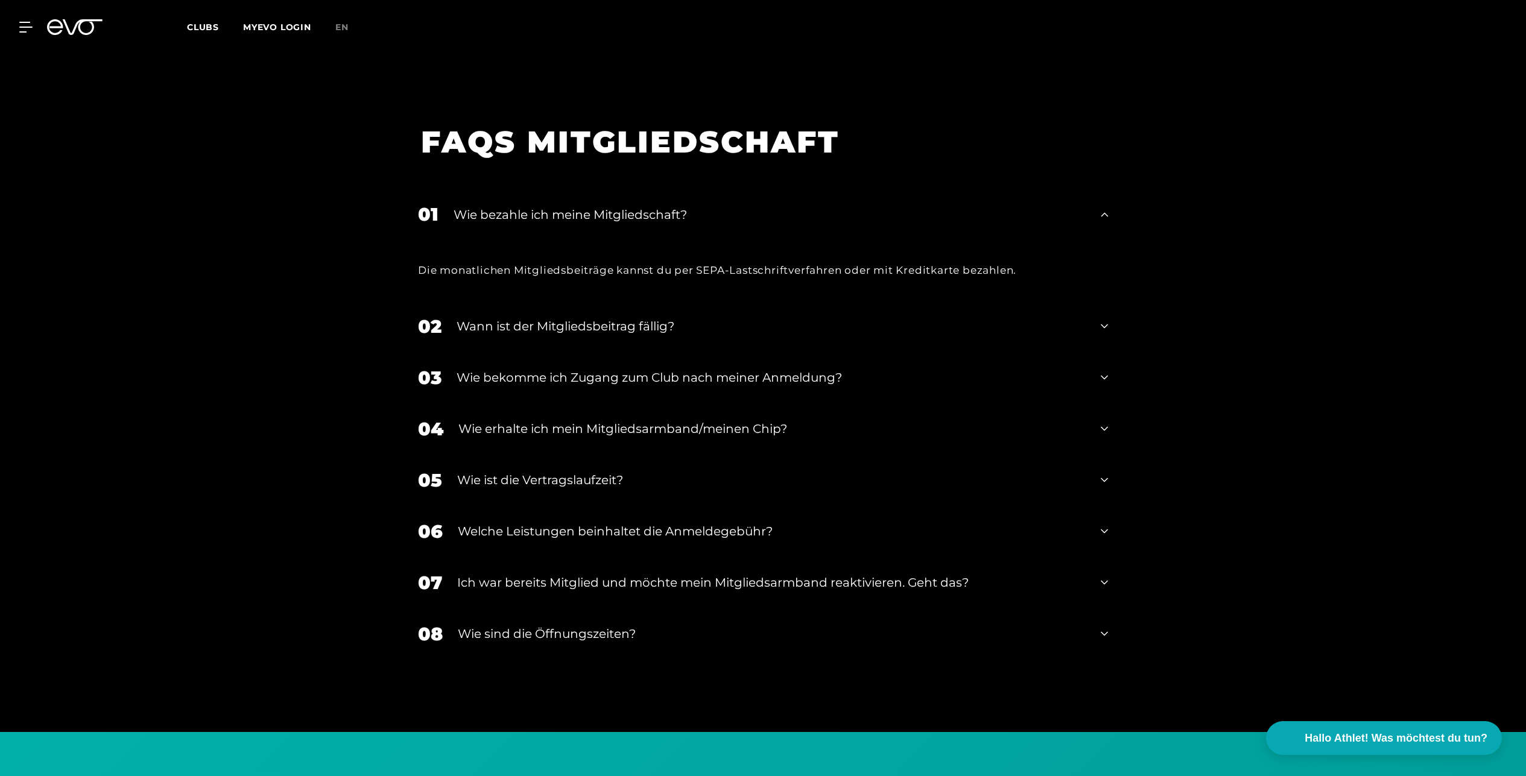
scroll to position [1945, 0]
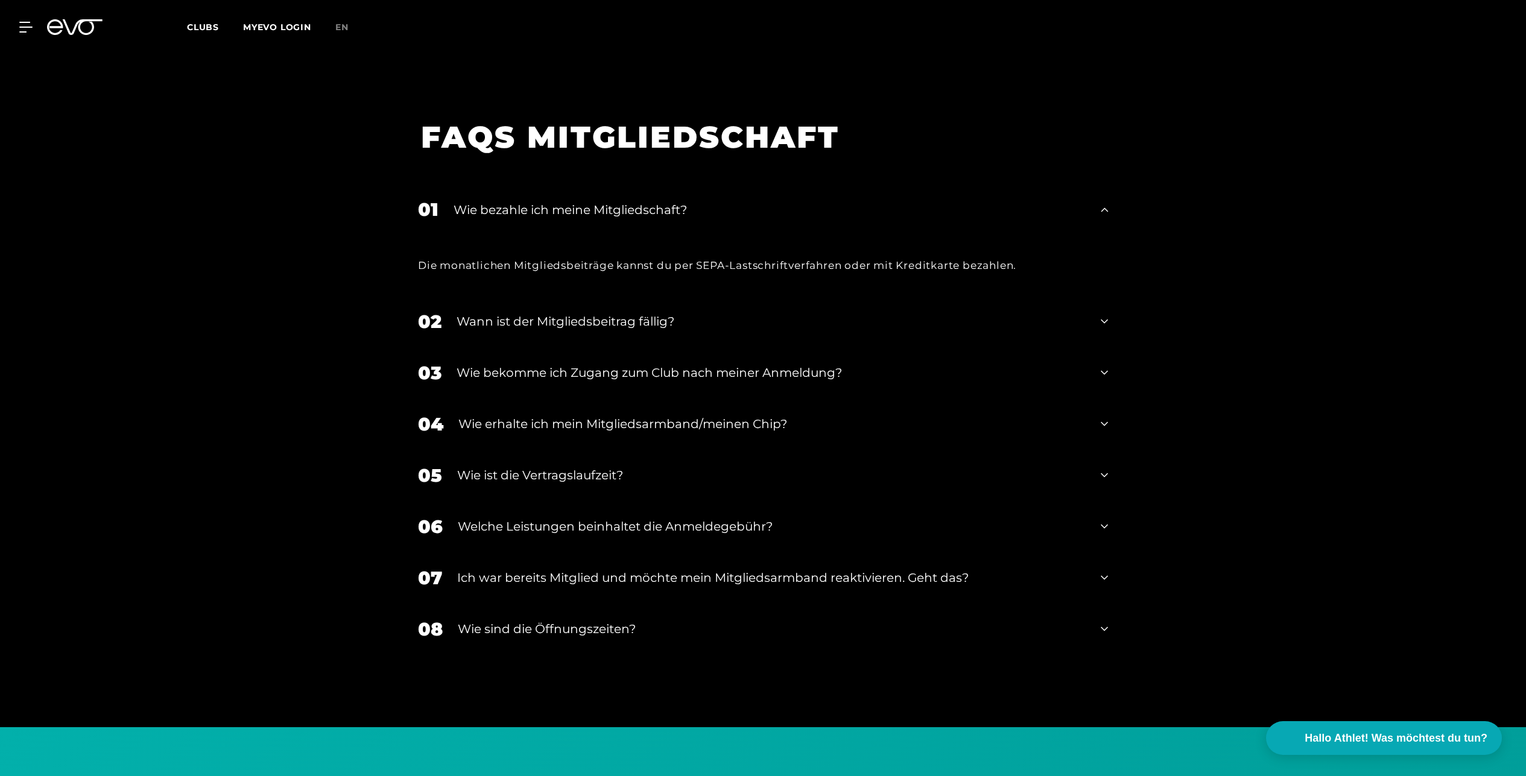
drag, startPoint x: 877, startPoint y: 475, endPoint x: 860, endPoint y: 518, distance: 46.0
click at [862, 514] on div "01 Wie bezahle ich meine Mitgliedschaft? Die monatlichen Mitgliedsbeiträge kann…" at bounding box center [763, 449] width 714 height 531
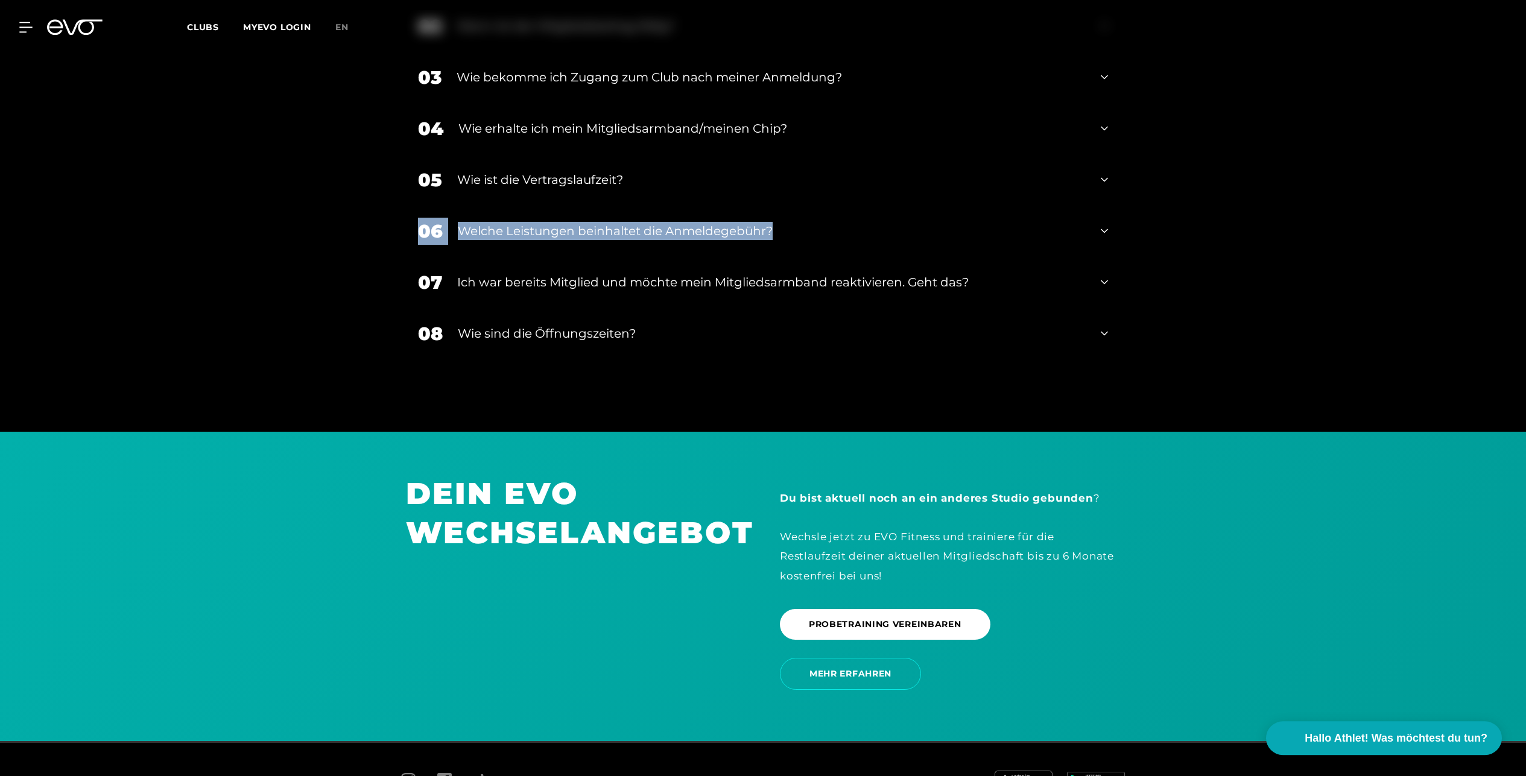
scroll to position [2259, 0]
